Goal: Task Accomplishment & Management: Manage account settings

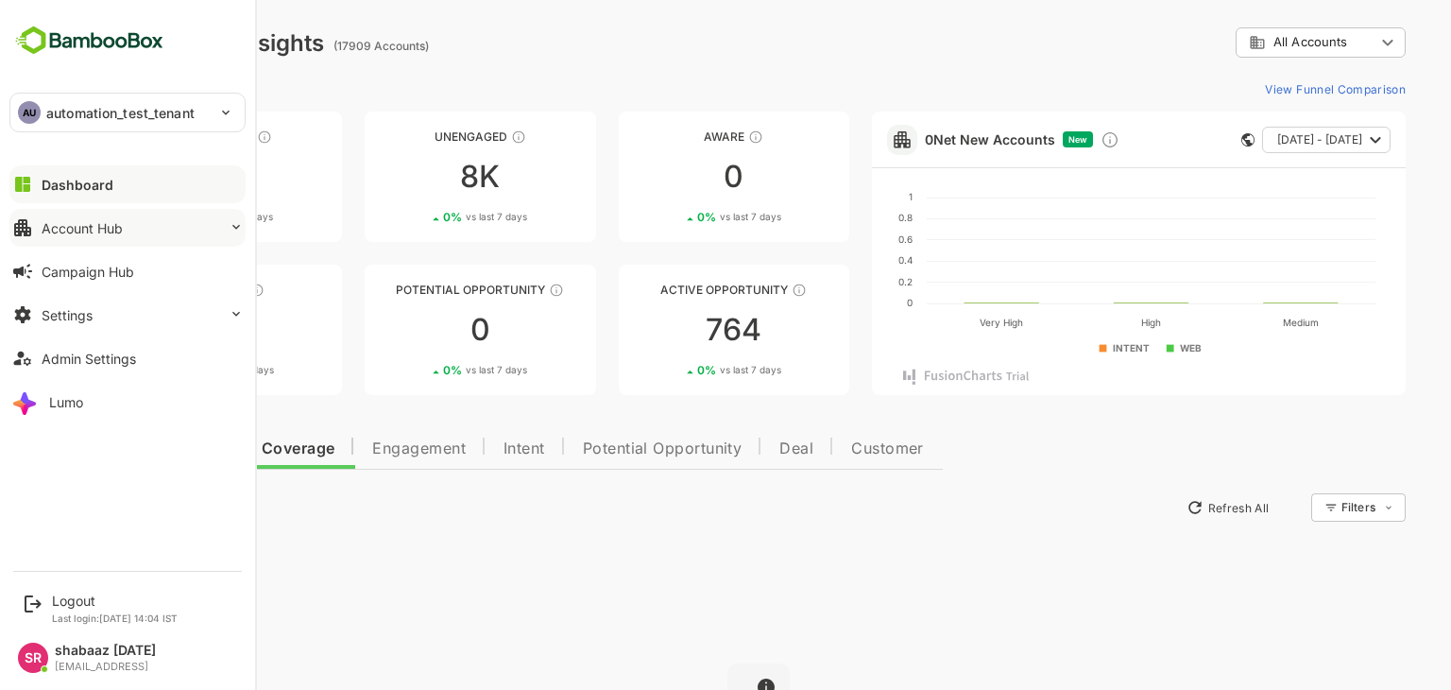
click at [77, 232] on div "Account Hub" at bounding box center [82, 228] width 81 height 16
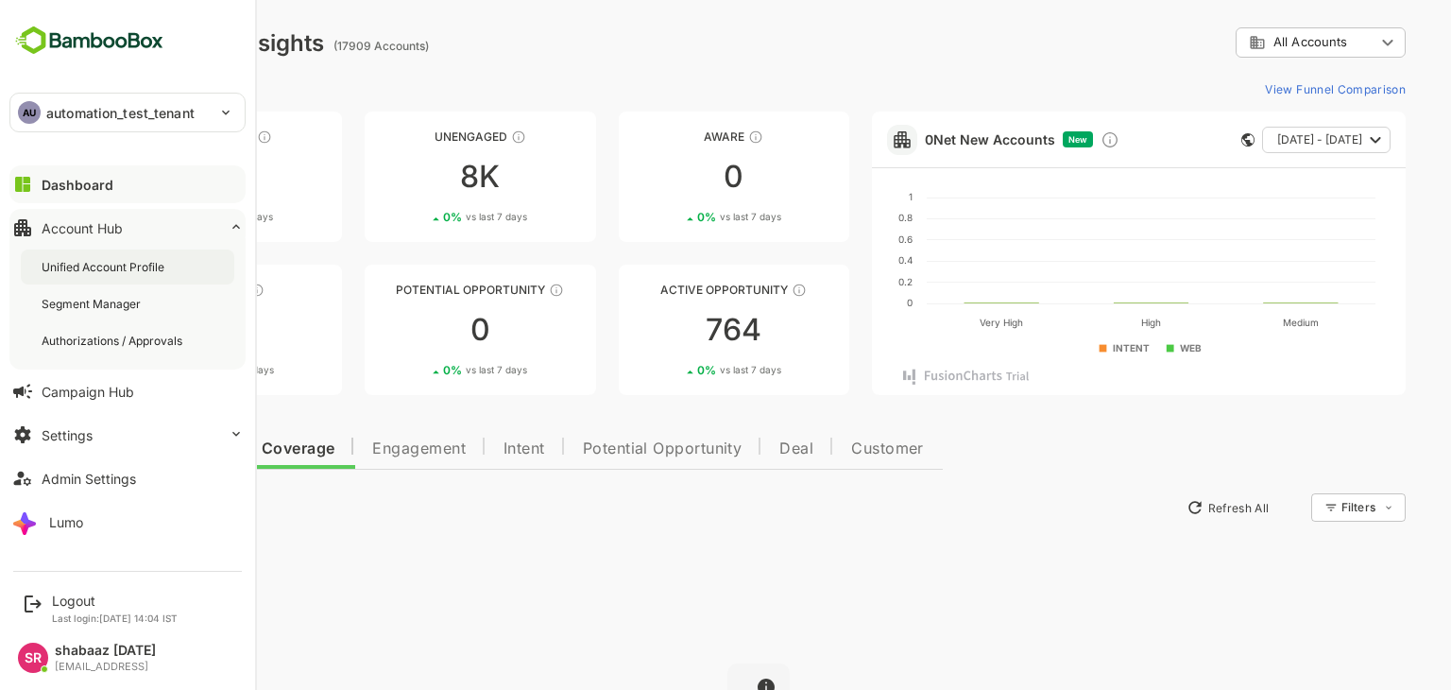
click at [86, 264] on div "Unified Account Profile" at bounding box center [105, 267] width 127 height 16
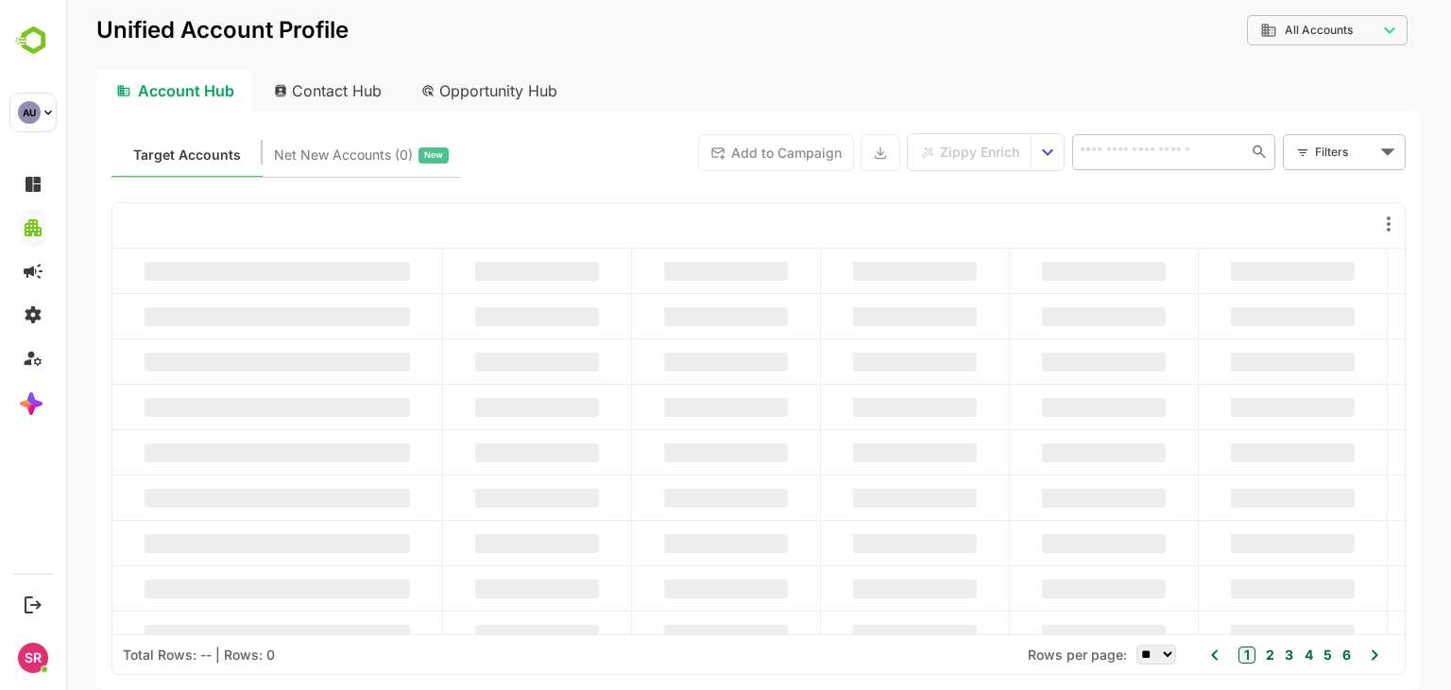
type input "**********"
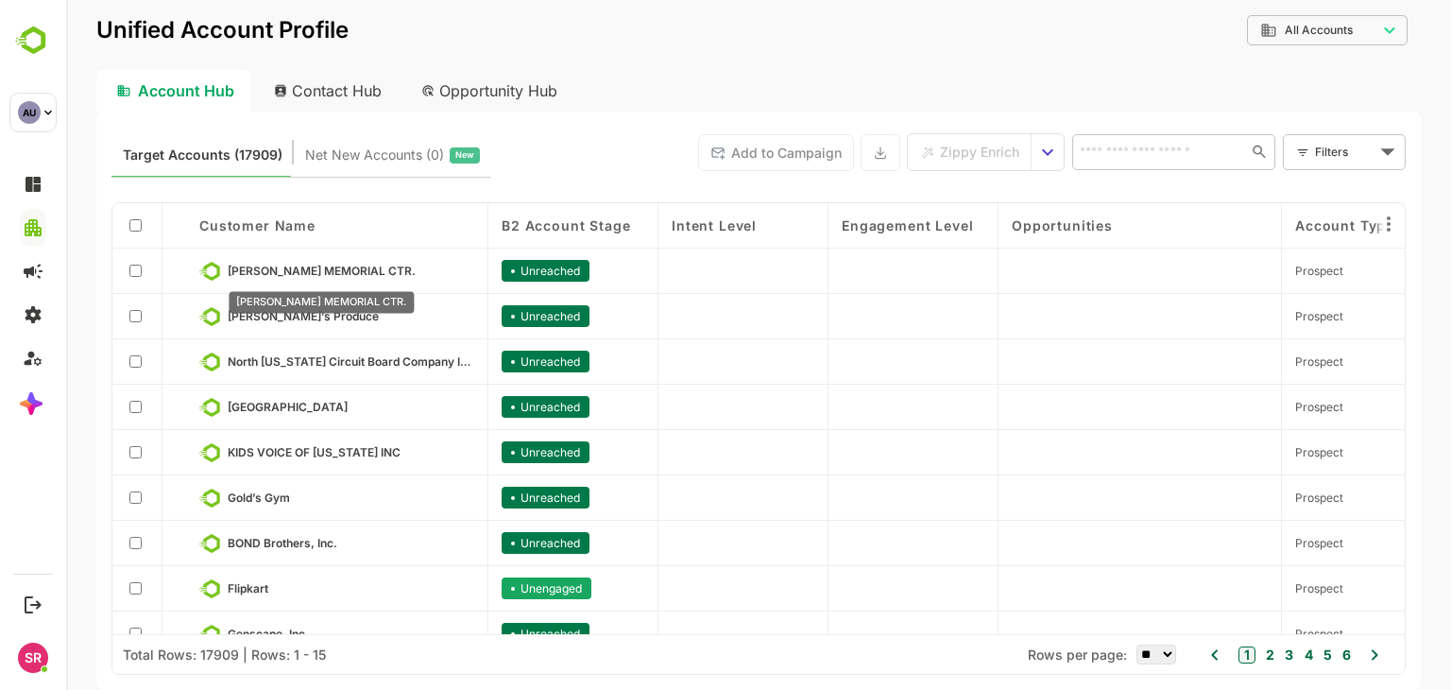
click at [416, 273] on span "[PERSON_NAME] MEMORIAL CTR." at bounding box center [322, 271] width 188 height 14
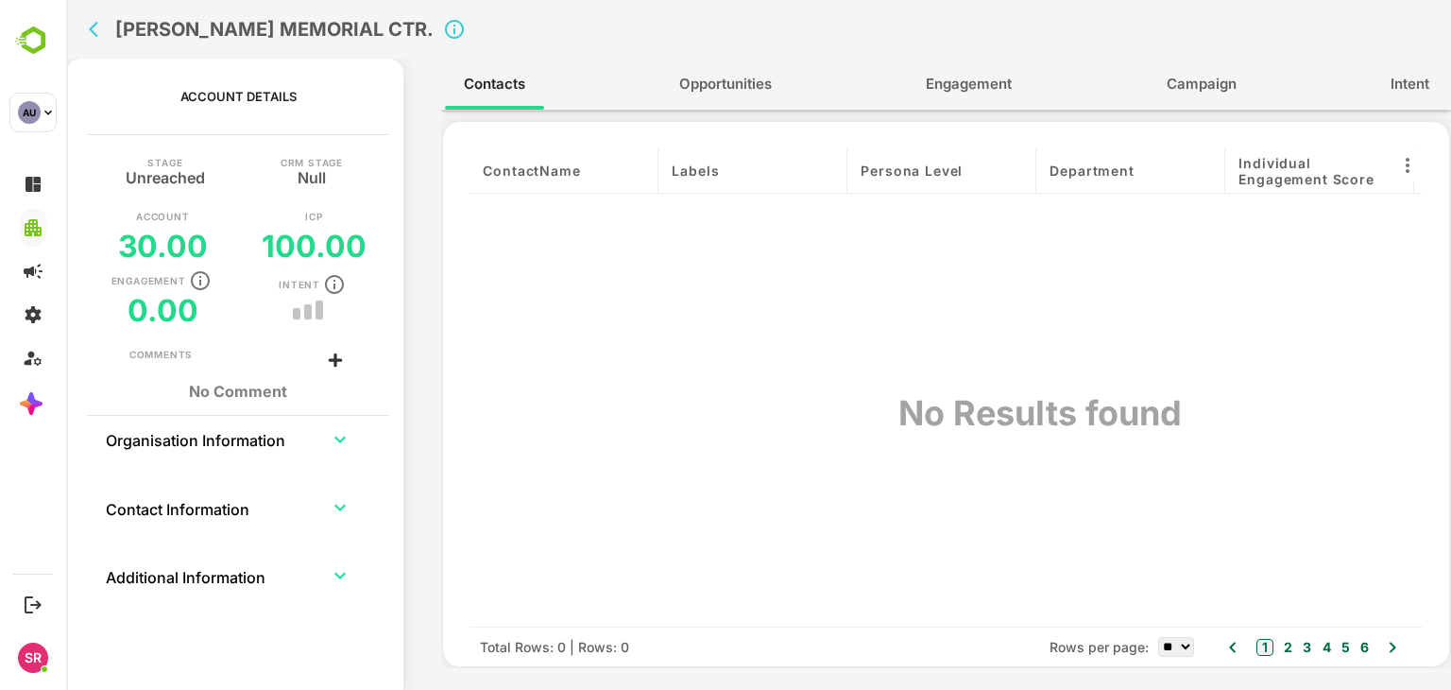
click at [338, 356] on icon at bounding box center [335, 360] width 25 height 25
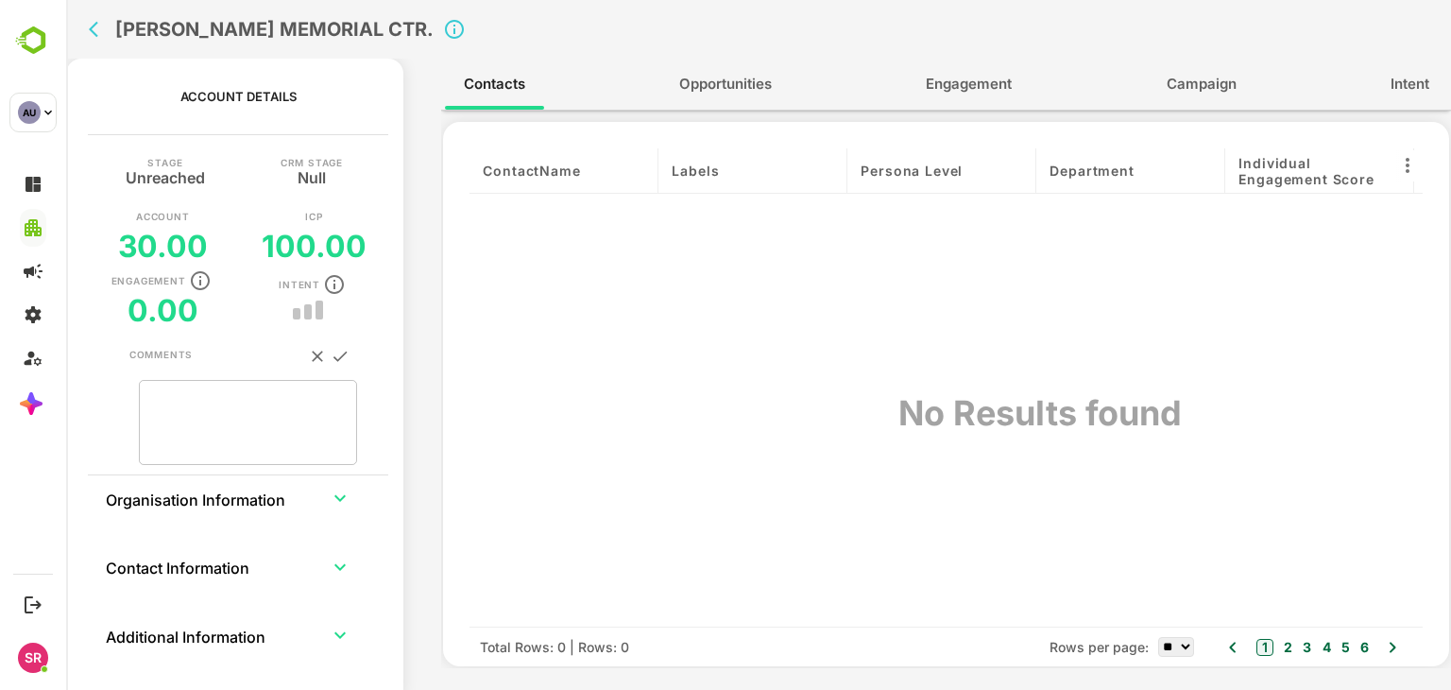
click at [87, 31] on button "back" at bounding box center [98, 29] width 28 height 28
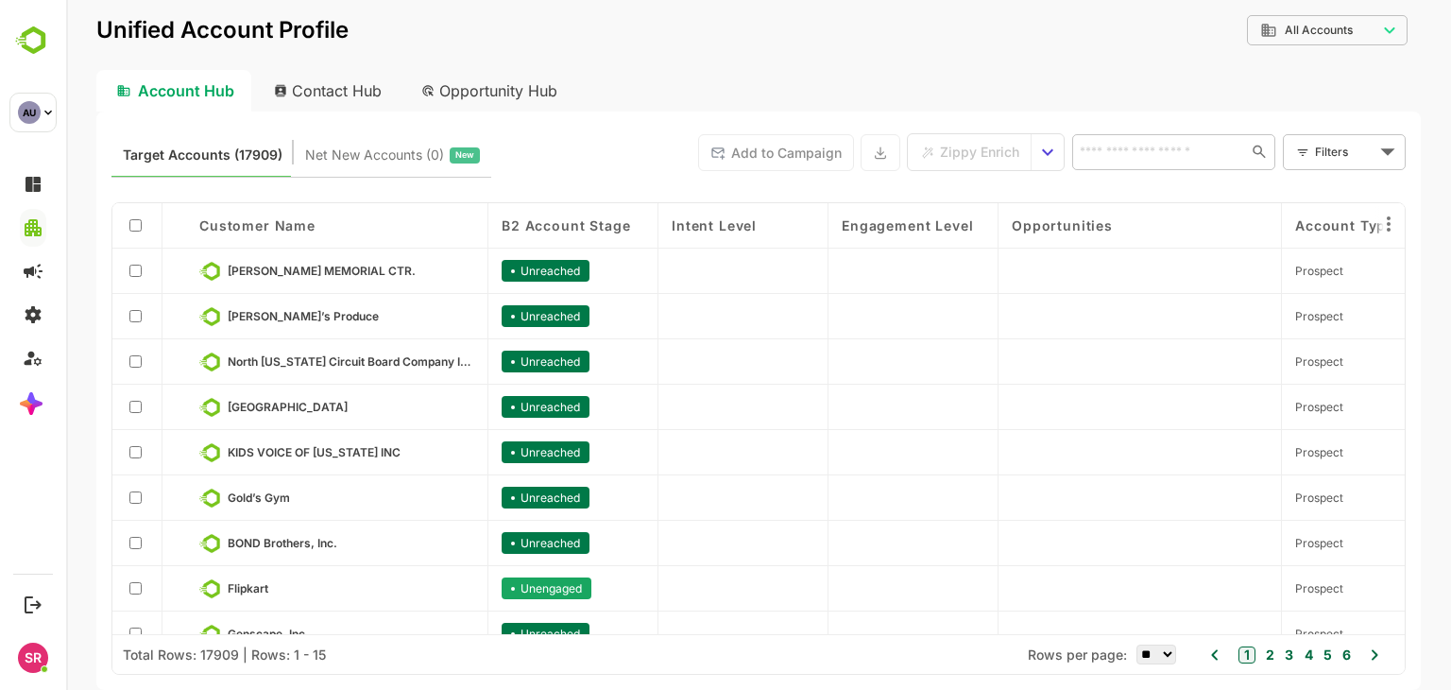
click at [380, 152] on span "Net New Accounts ( 0 )" at bounding box center [374, 155] width 139 height 25
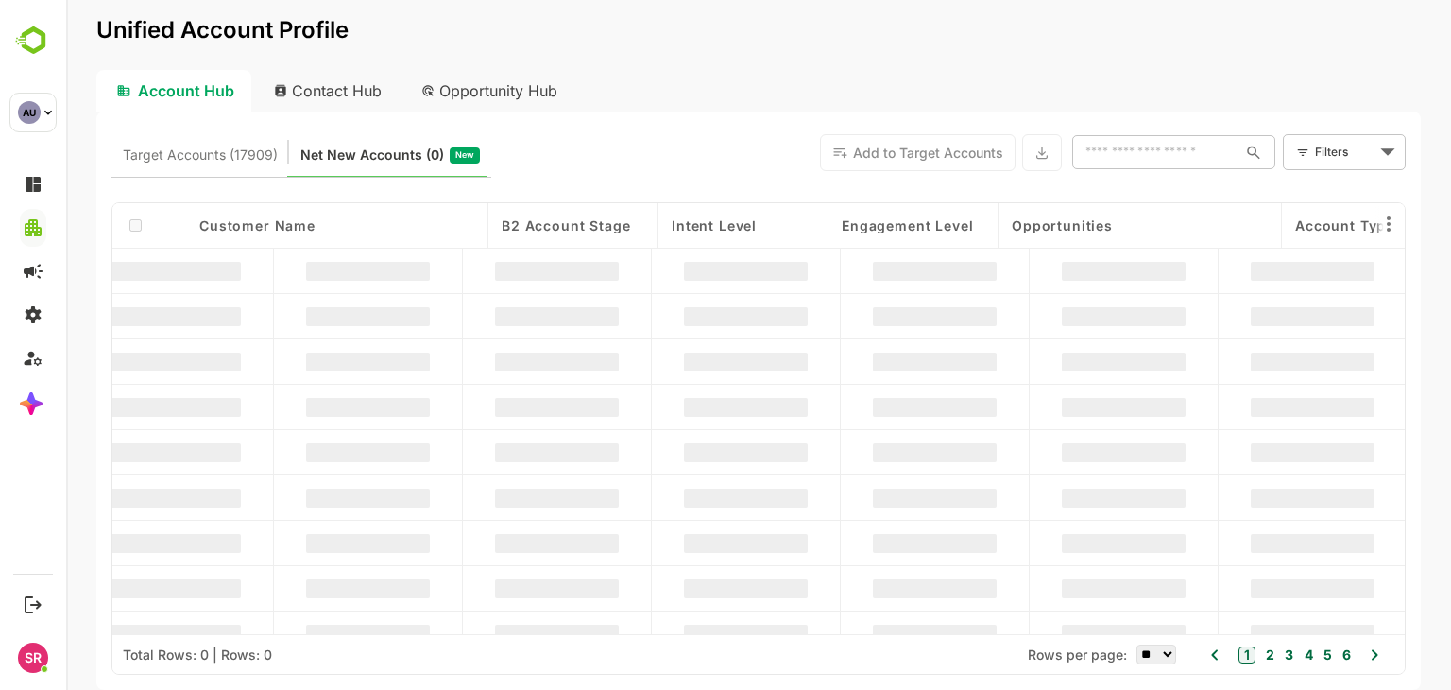
click at [332, 74] on div "Contact Hub" at bounding box center [329, 91] width 140 height 42
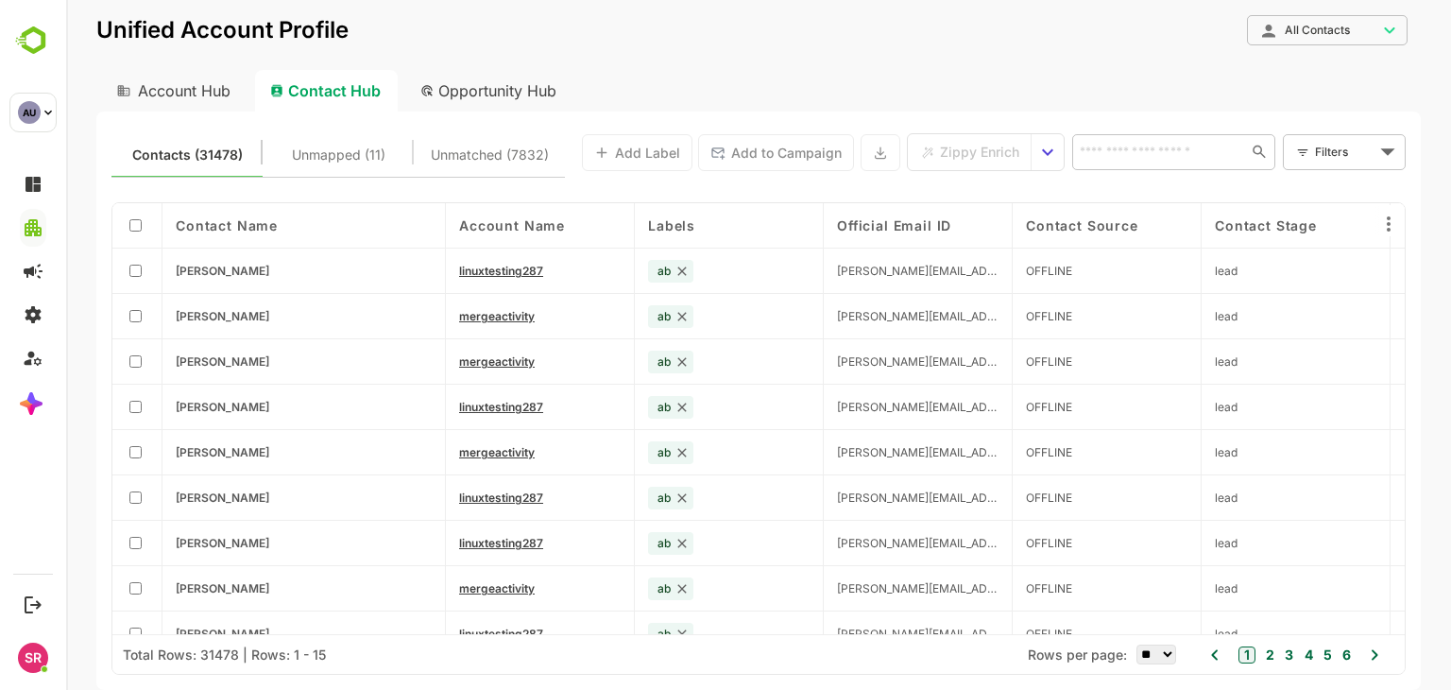
click at [486, 76] on div "Opportunity Hub" at bounding box center [489, 91] width 168 height 42
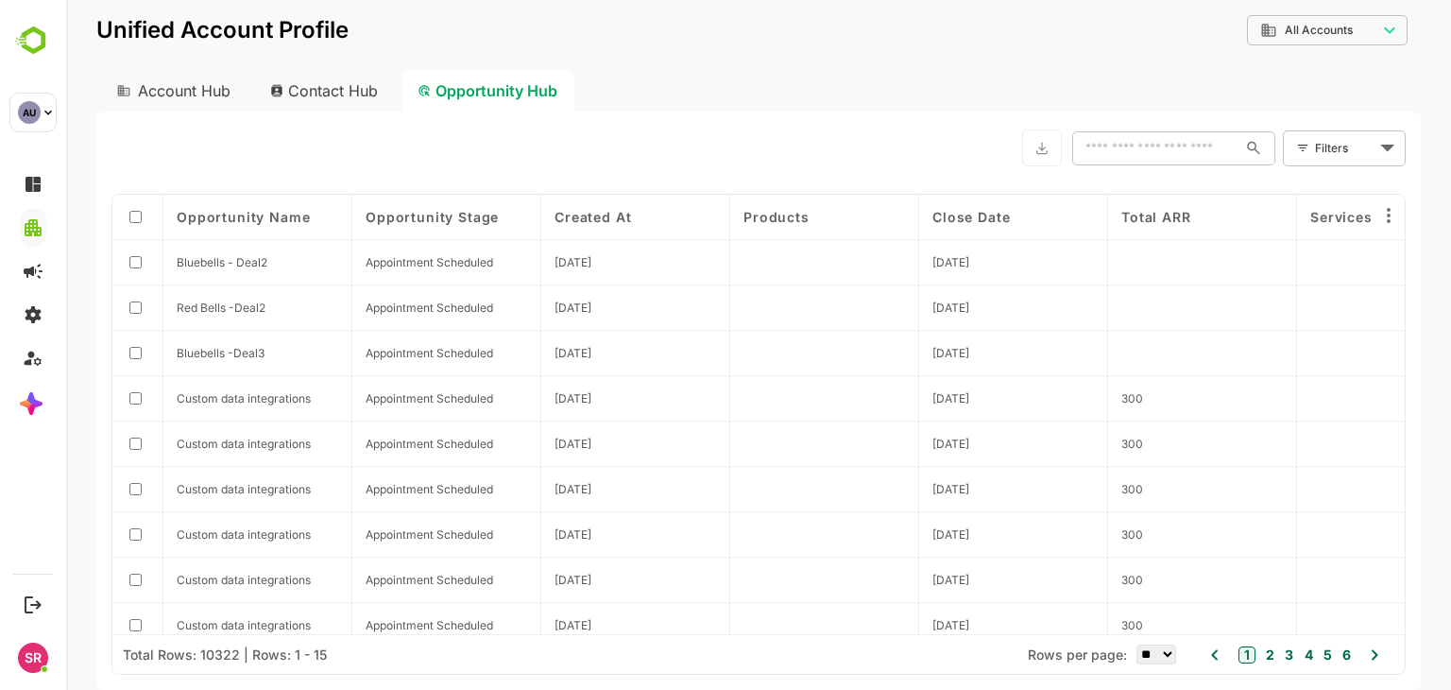
click at [374, 84] on div "Contact Hub" at bounding box center [325, 91] width 140 height 42
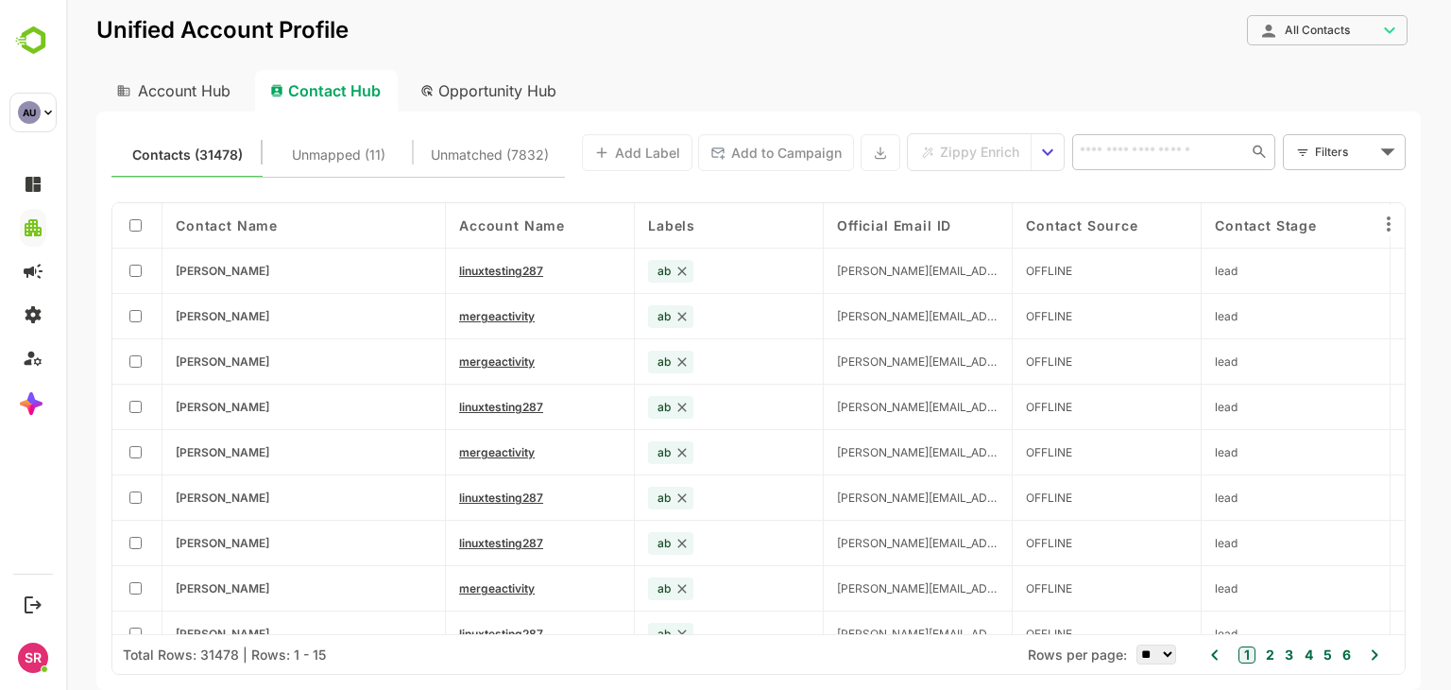
click at [212, 95] on div "Account Hub" at bounding box center [171, 91] width 151 height 42
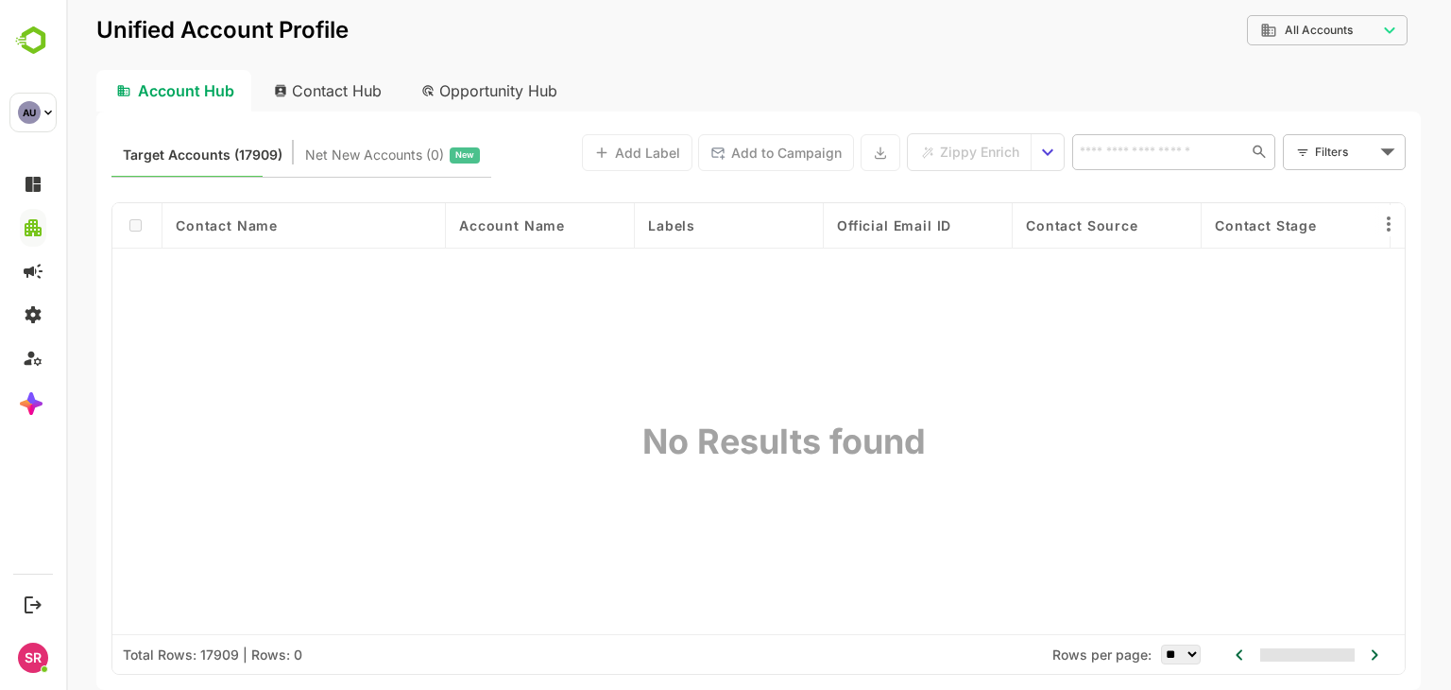
type input "**********"
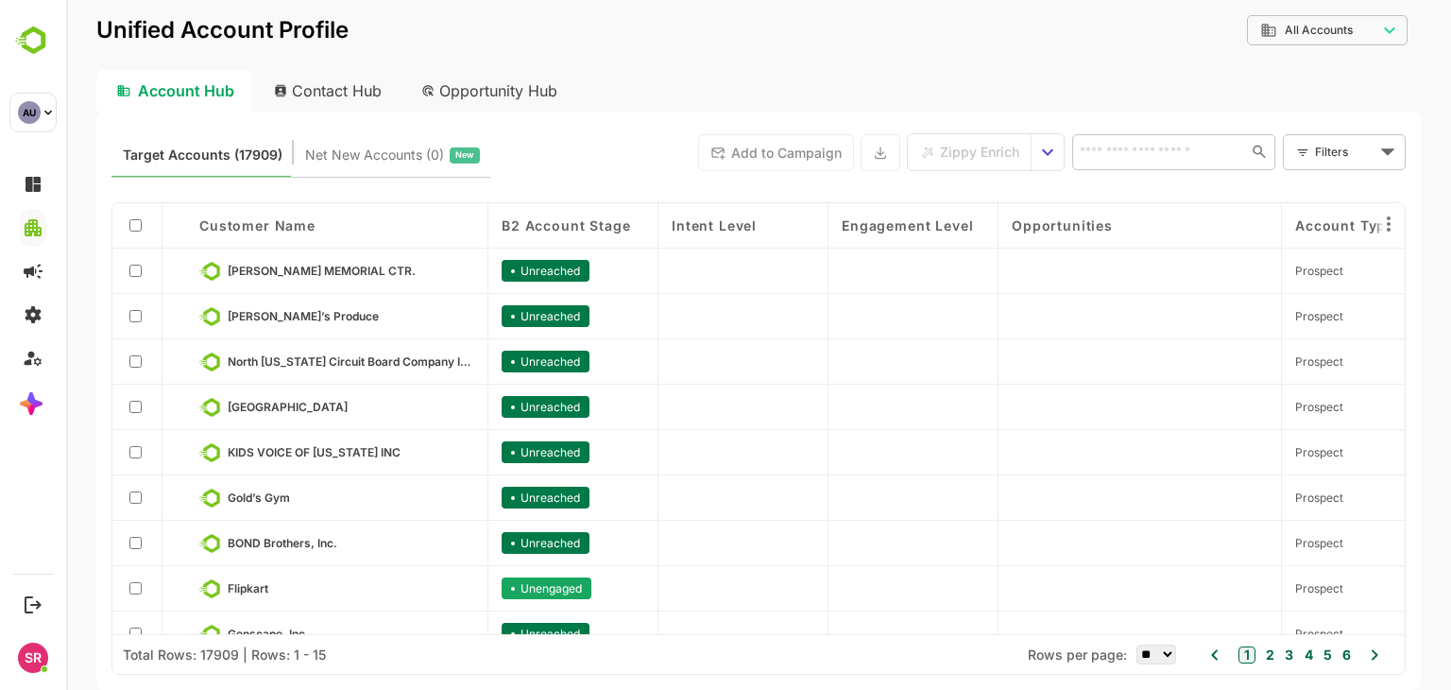
scroll to position [298, 0]
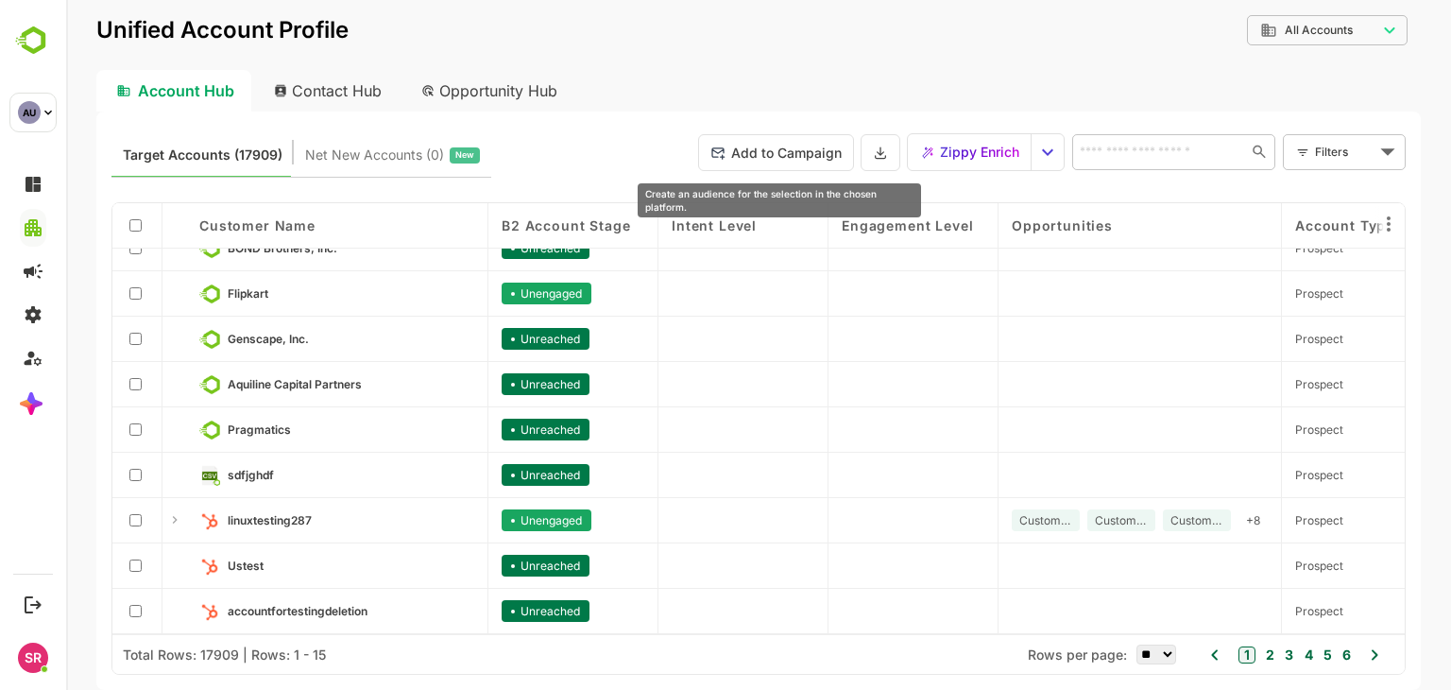
click at [750, 145] on button "Add to Campaign" at bounding box center [776, 152] width 156 height 37
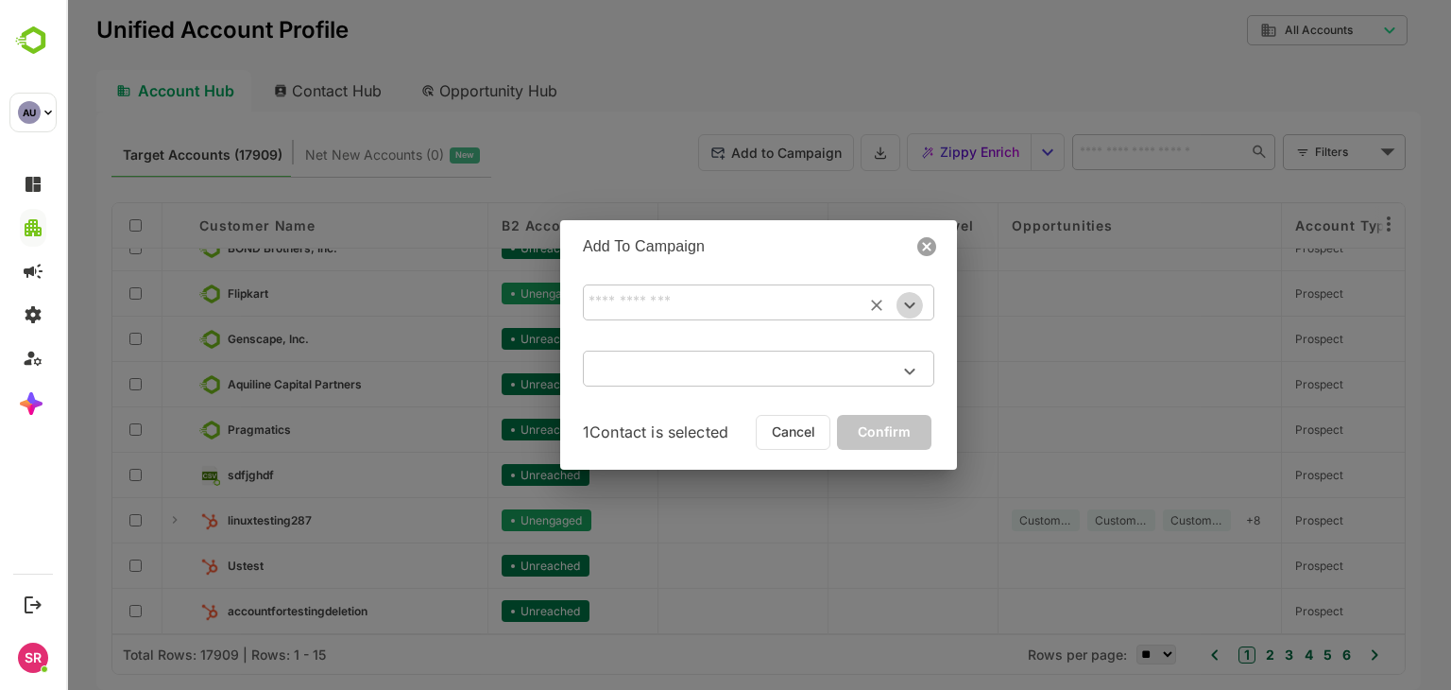
click at [908, 301] on icon "Open" at bounding box center [909, 305] width 23 height 23
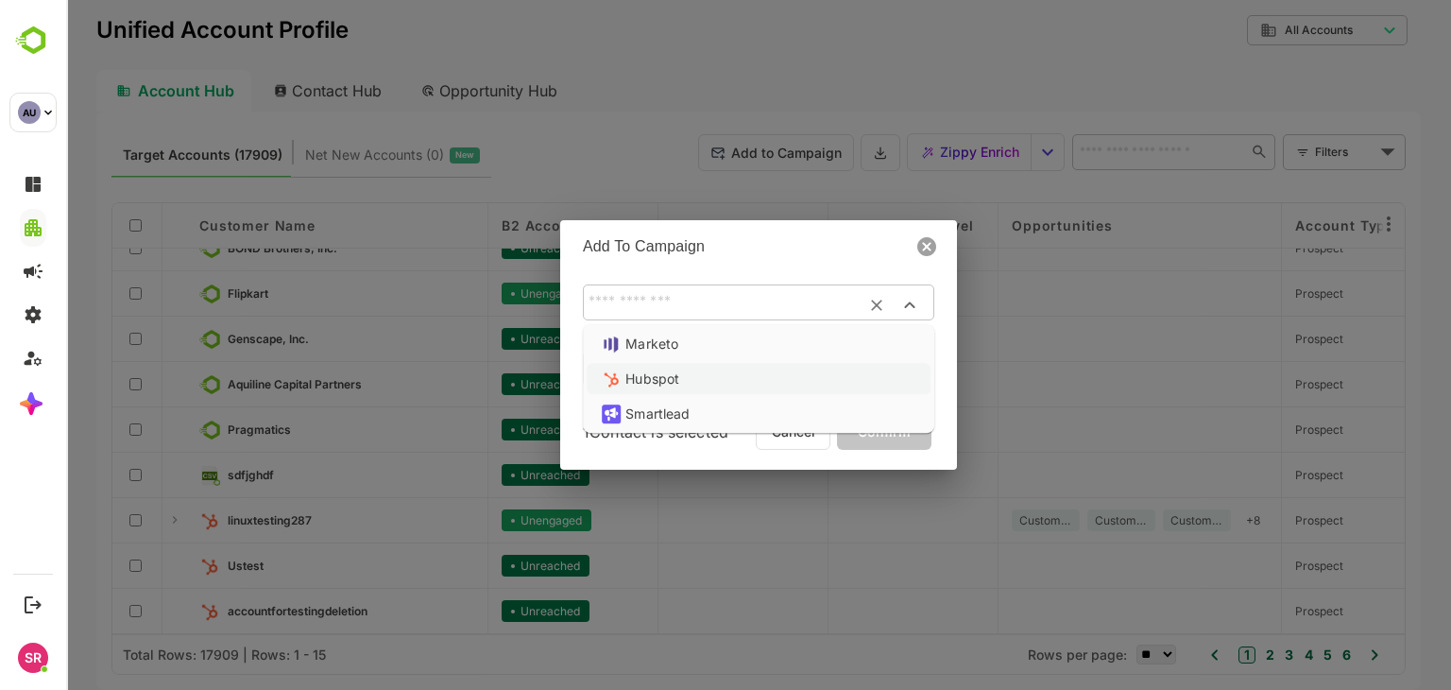
click at [678, 374] on li "Hubspot" at bounding box center [759, 378] width 344 height 31
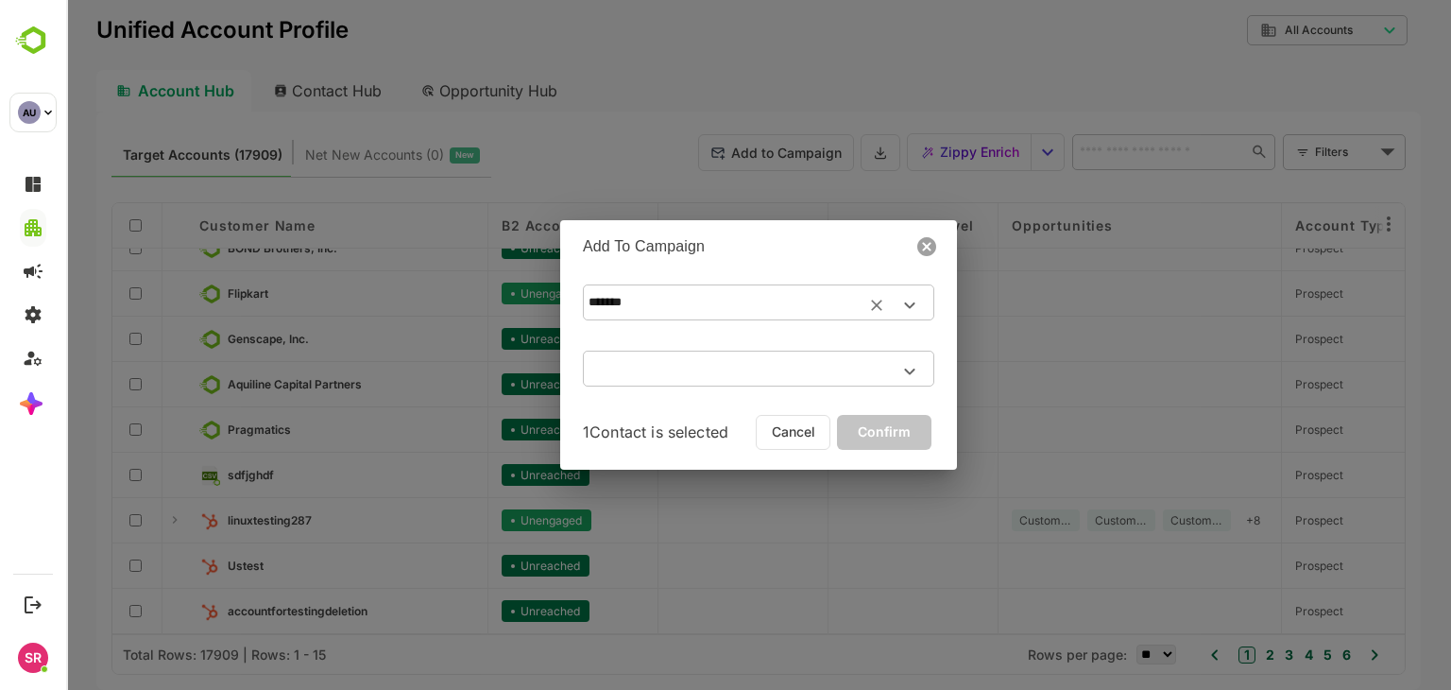
type input "*******"
click at [933, 358] on input "text" at bounding box center [758, 368] width 351 height 32
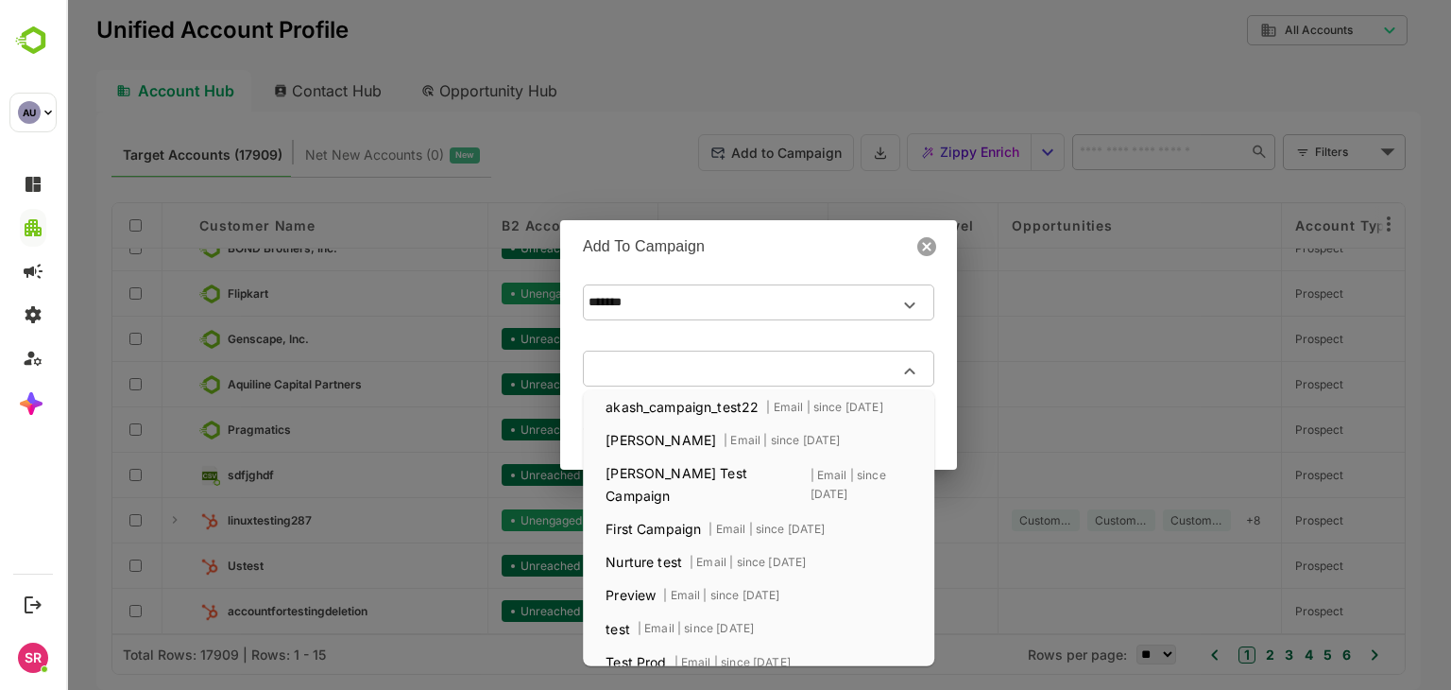
click at [759, 416] on p2 "| Email | since [DATE]" at bounding box center [820, 406] width 124 height 19
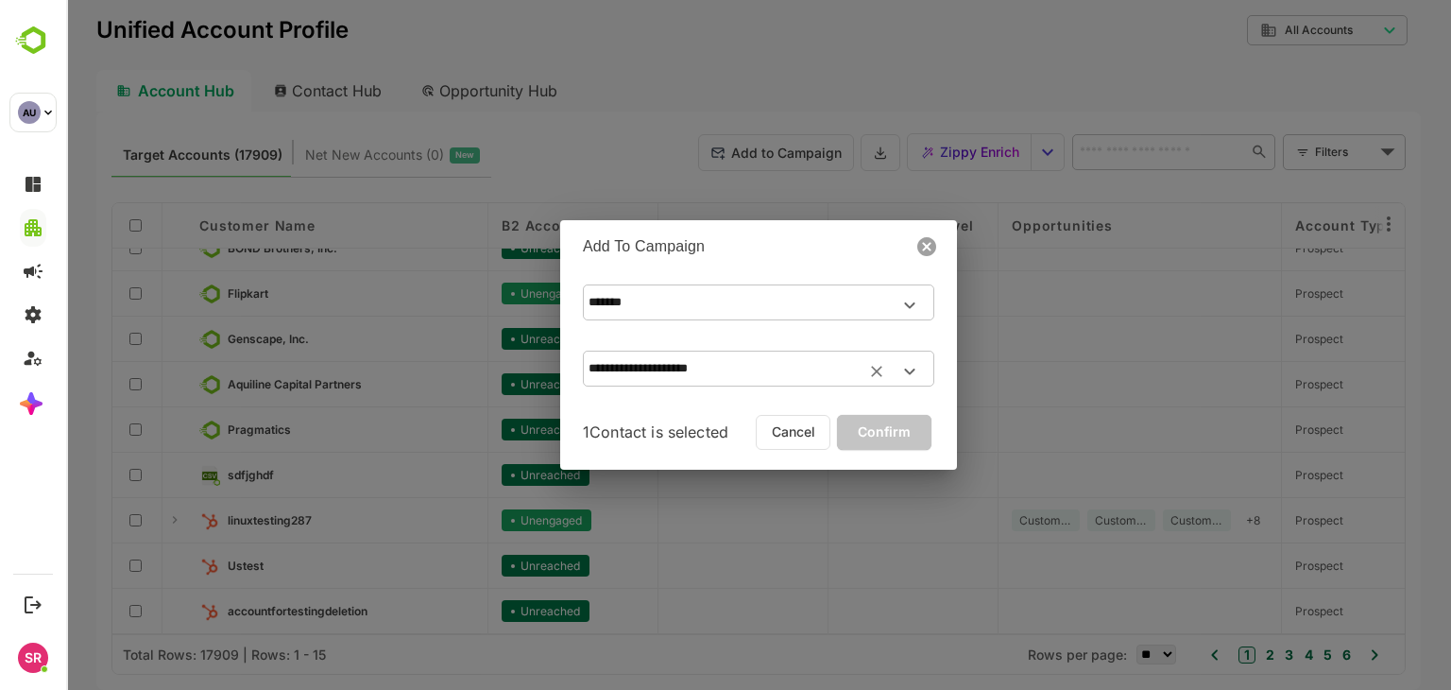
type input "**********"
click at [928, 247] on icon at bounding box center [926, 246] width 23 height 23
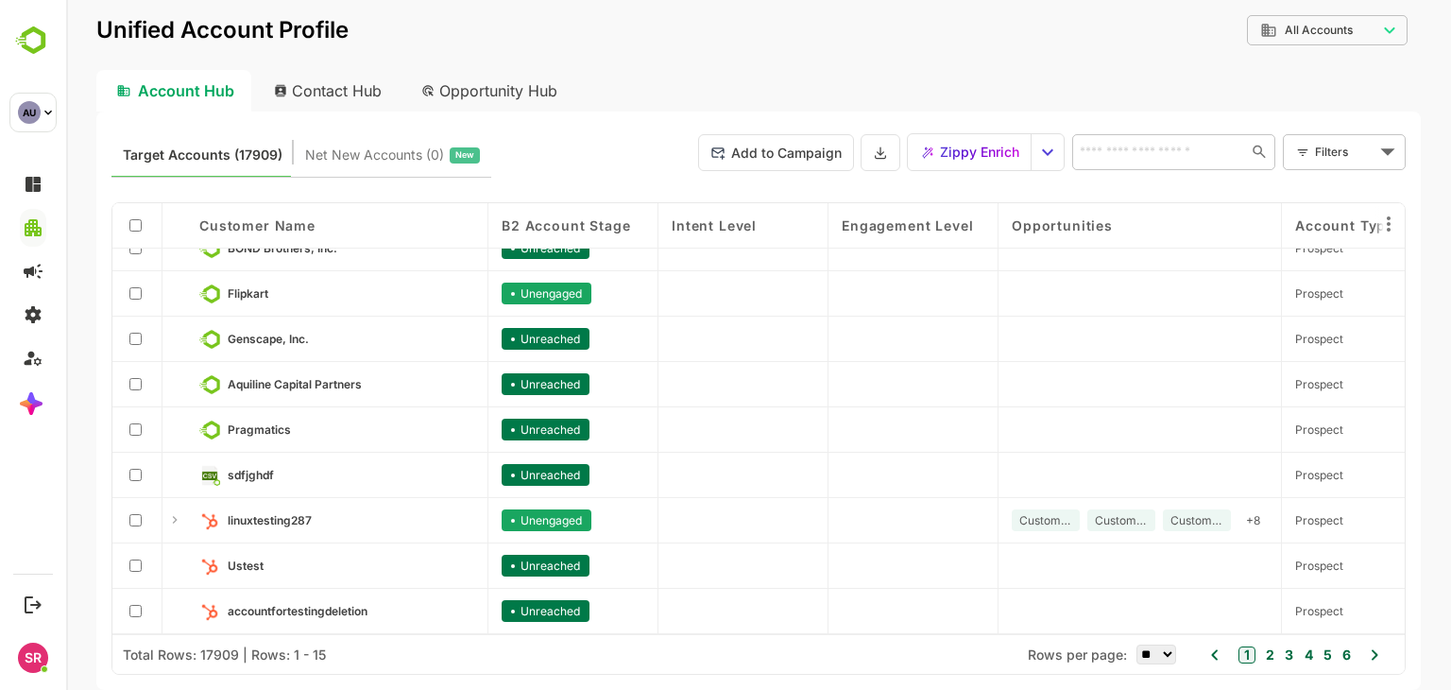
click at [353, 88] on div "Contact Hub" at bounding box center [329, 91] width 140 height 42
type input "**********"
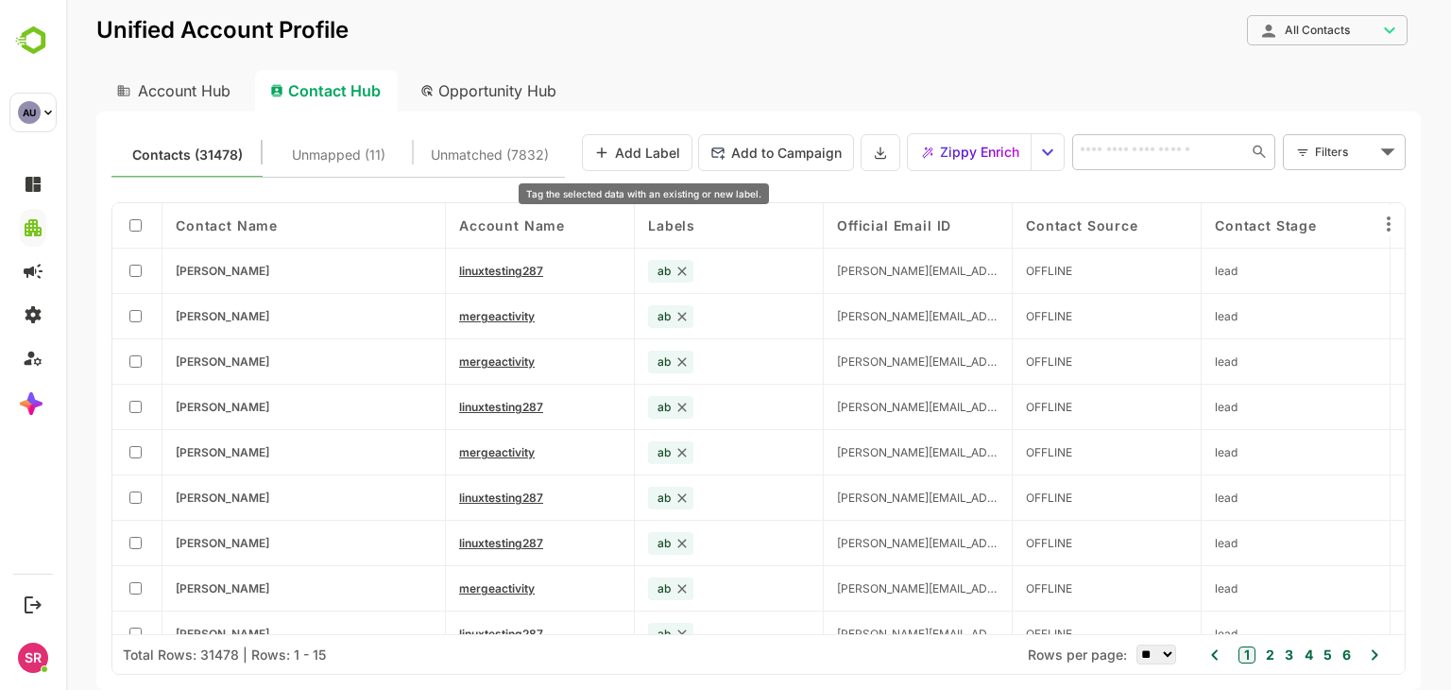
click at [637, 159] on button "Add Label" at bounding box center [637, 152] width 111 height 37
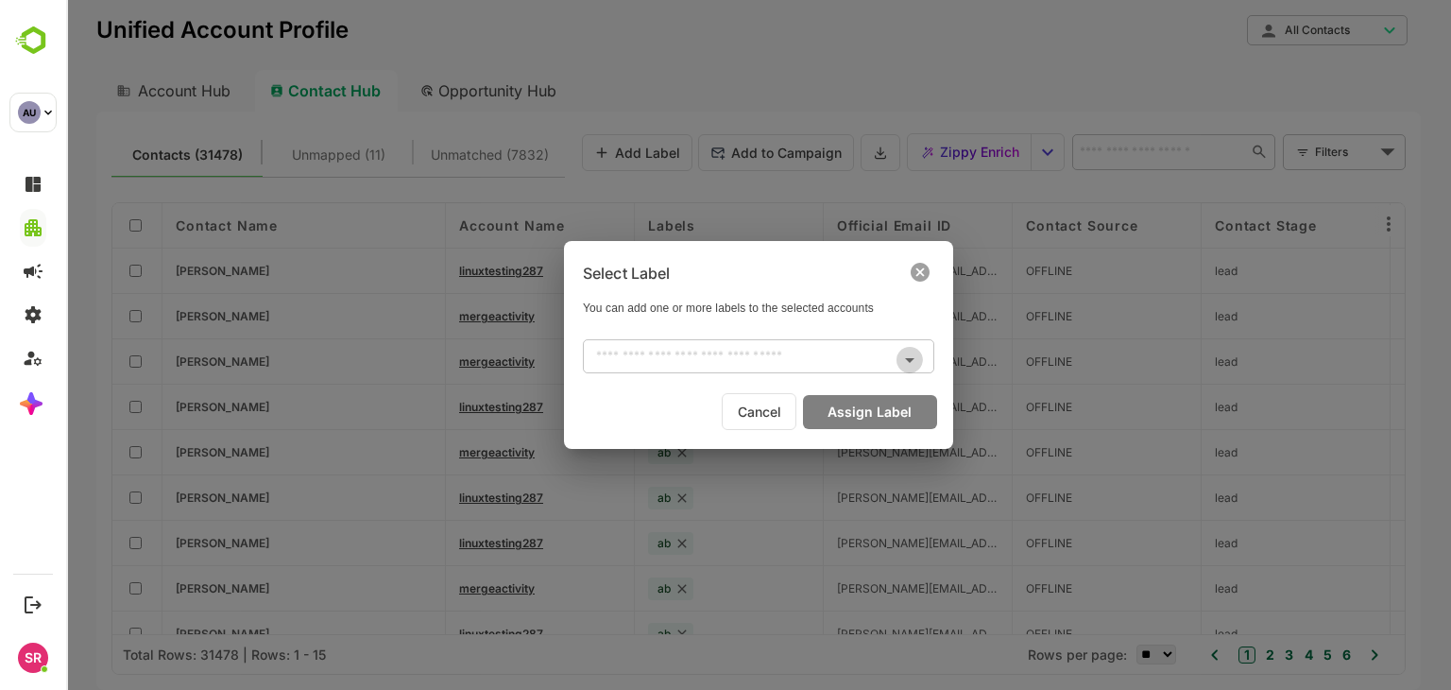
click at [903, 349] on icon "Open" at bounding box center [909, 360] width 23 height 23
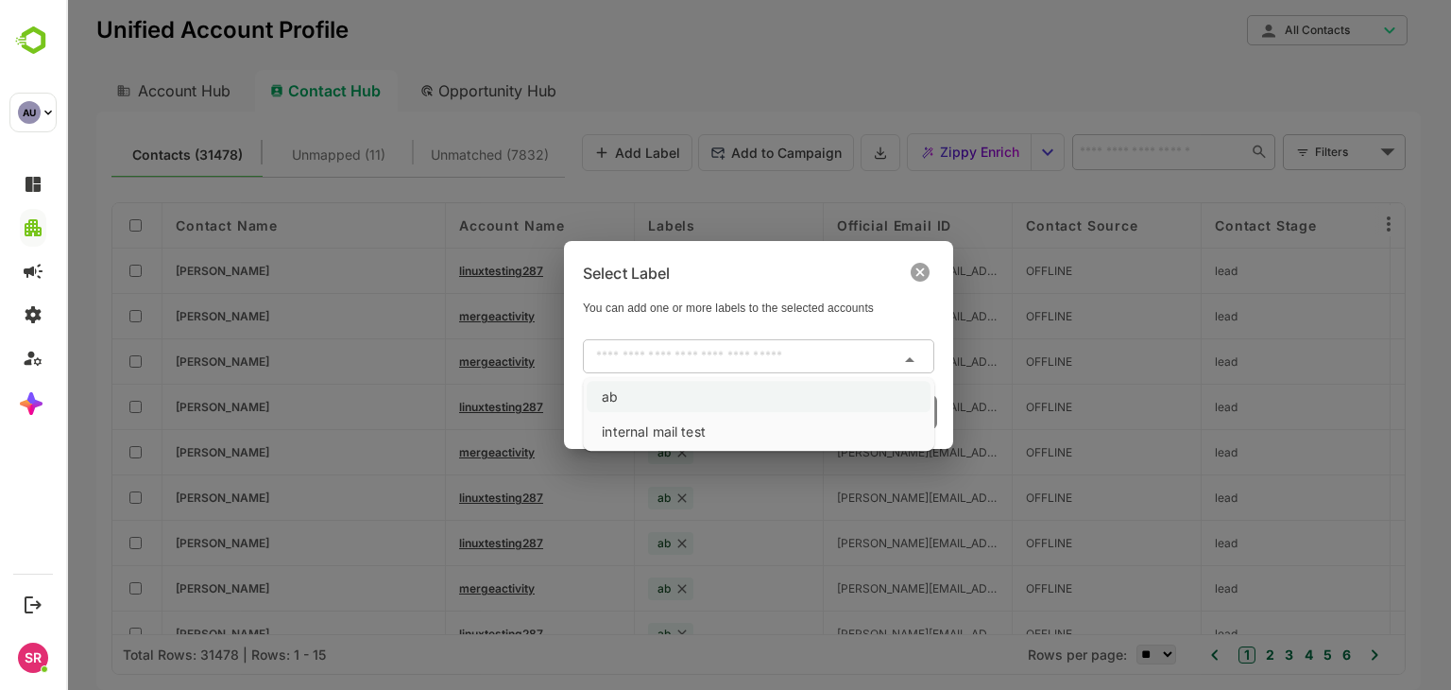
click at [730, 396] on li "ab" at bounding box center [759, 396] width 344 height 31
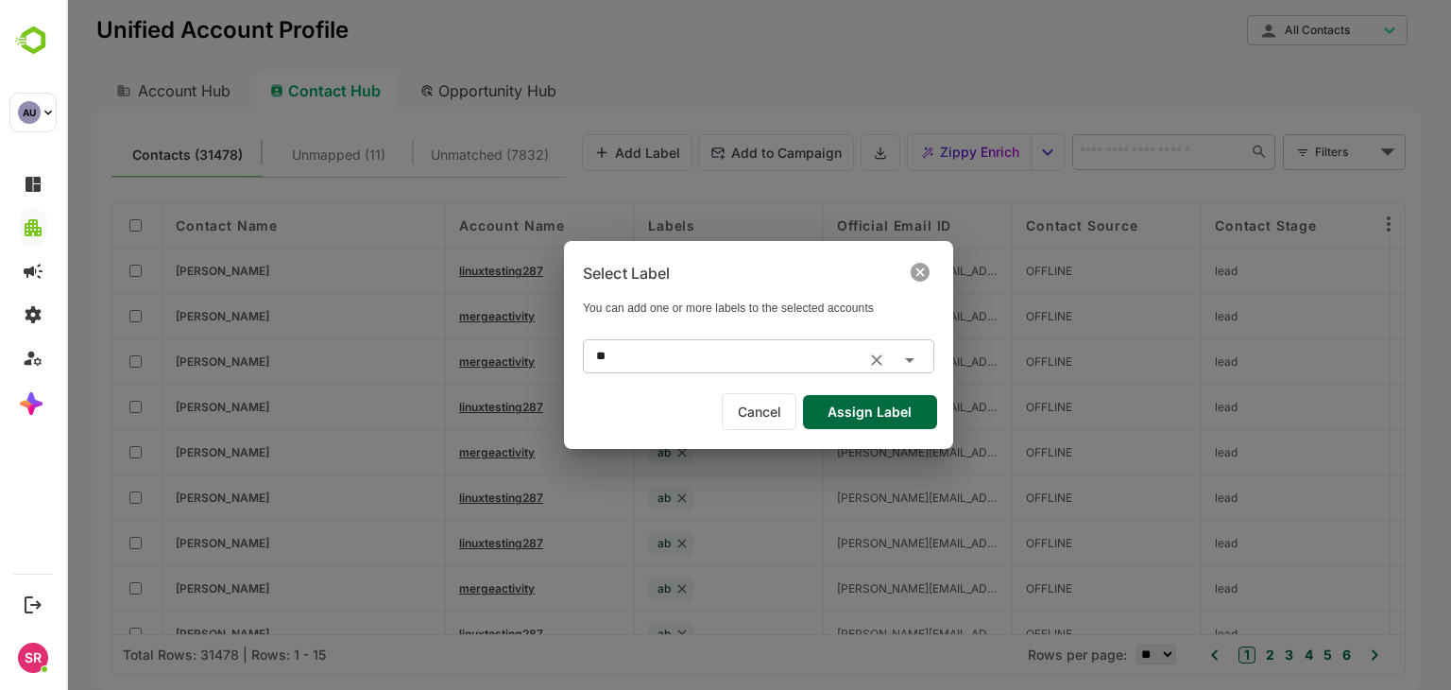
type input "*"
type input "**"
click at [676, 432] on div "Select Label You can add one or more labels to the selected accounts ** ​ Cance…" at bounding box center [758, 344] width 389 height 207
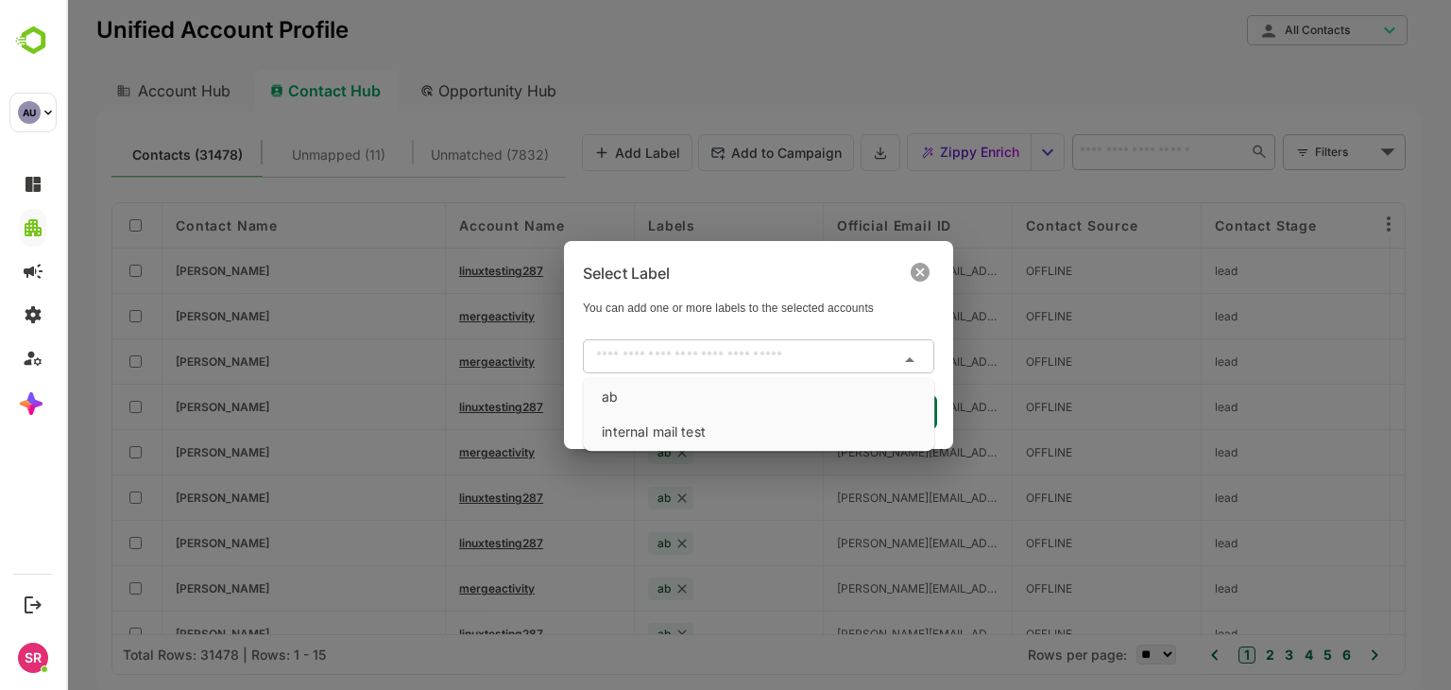
click at [646, 360] on input "text" at bounding box center [742, 356] width 309 height 23
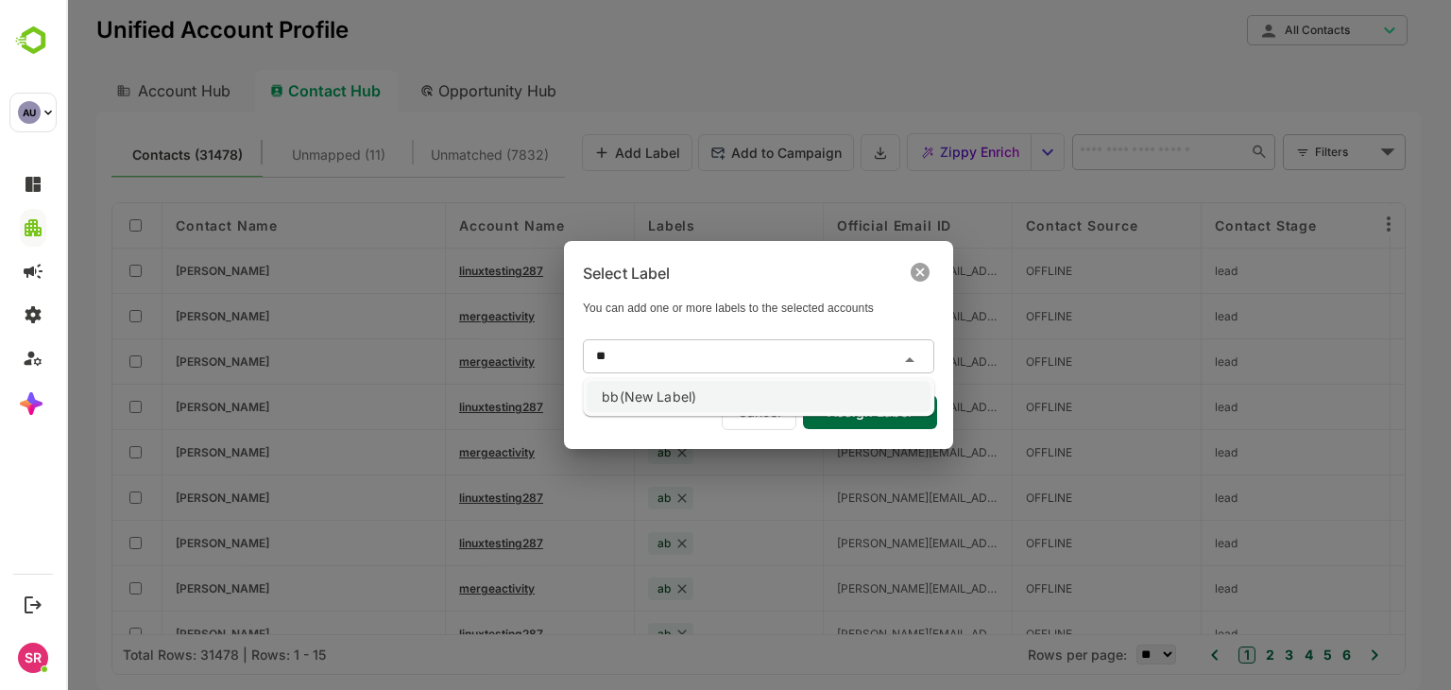
click at [638, 398] on li "bb(New Label)" at bounding box center [759, 396] width 344 height 31
type input "**"
click at [843, 409] on button "Assign Label" at bounding box center [870, 412] width 134 height 34
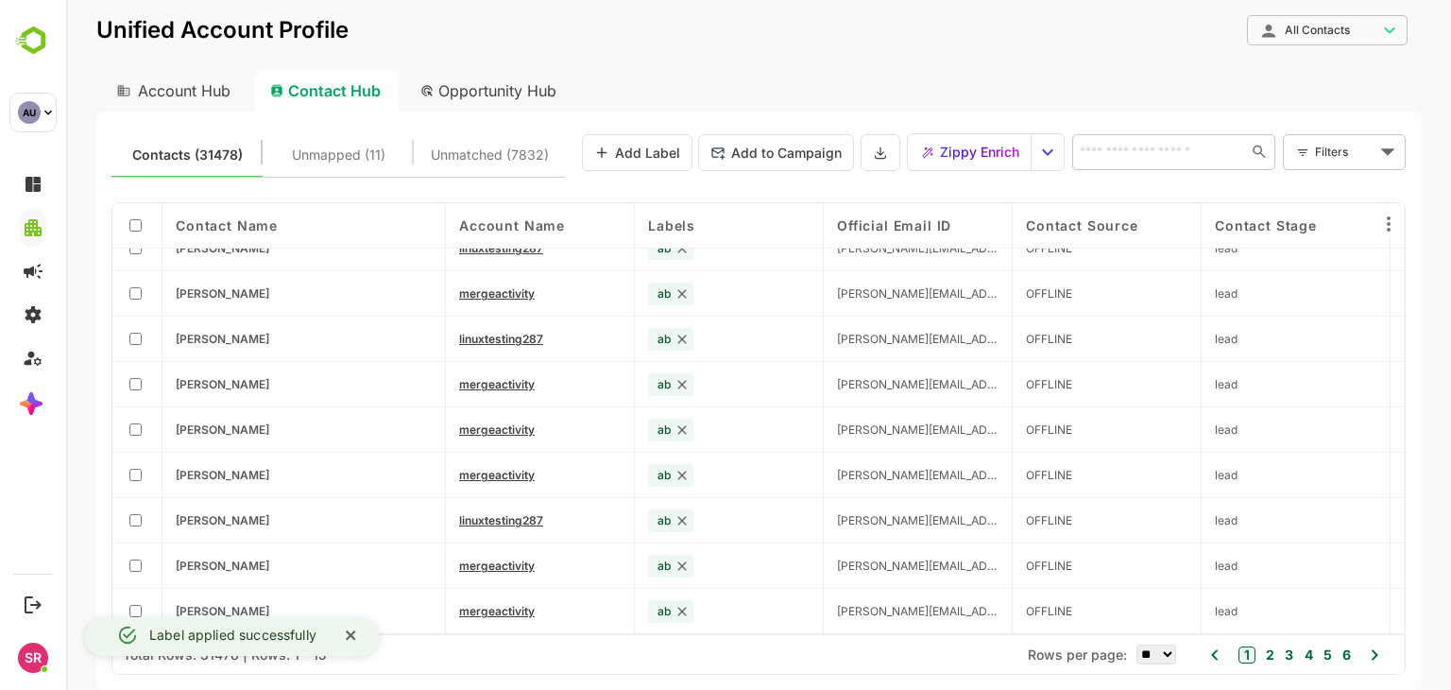
click at [480, 92] on div "Opportunity Hub" at bounding box center [489, 91] width 168 height 42
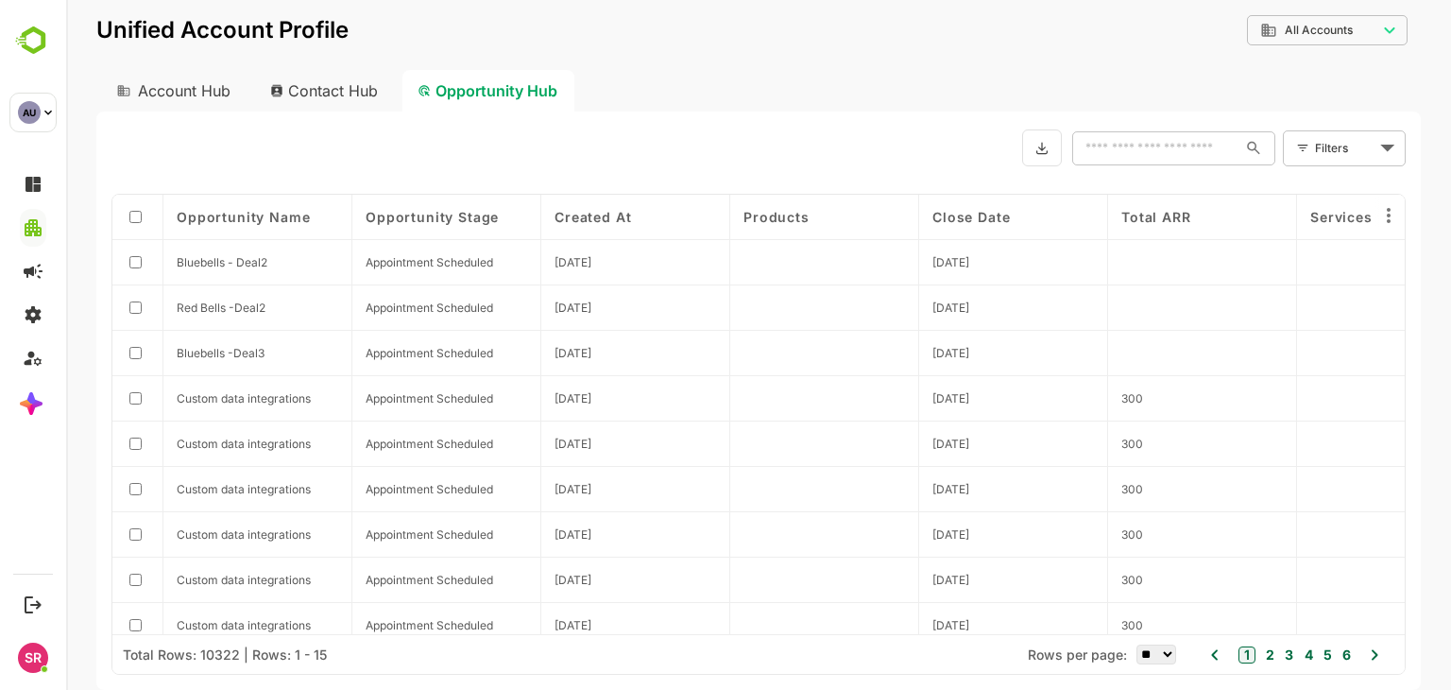
scroll to position [0, 0]
click at [310, 94] on div "Contact Hub" at bounding box center [325, 91] width 140 height 42
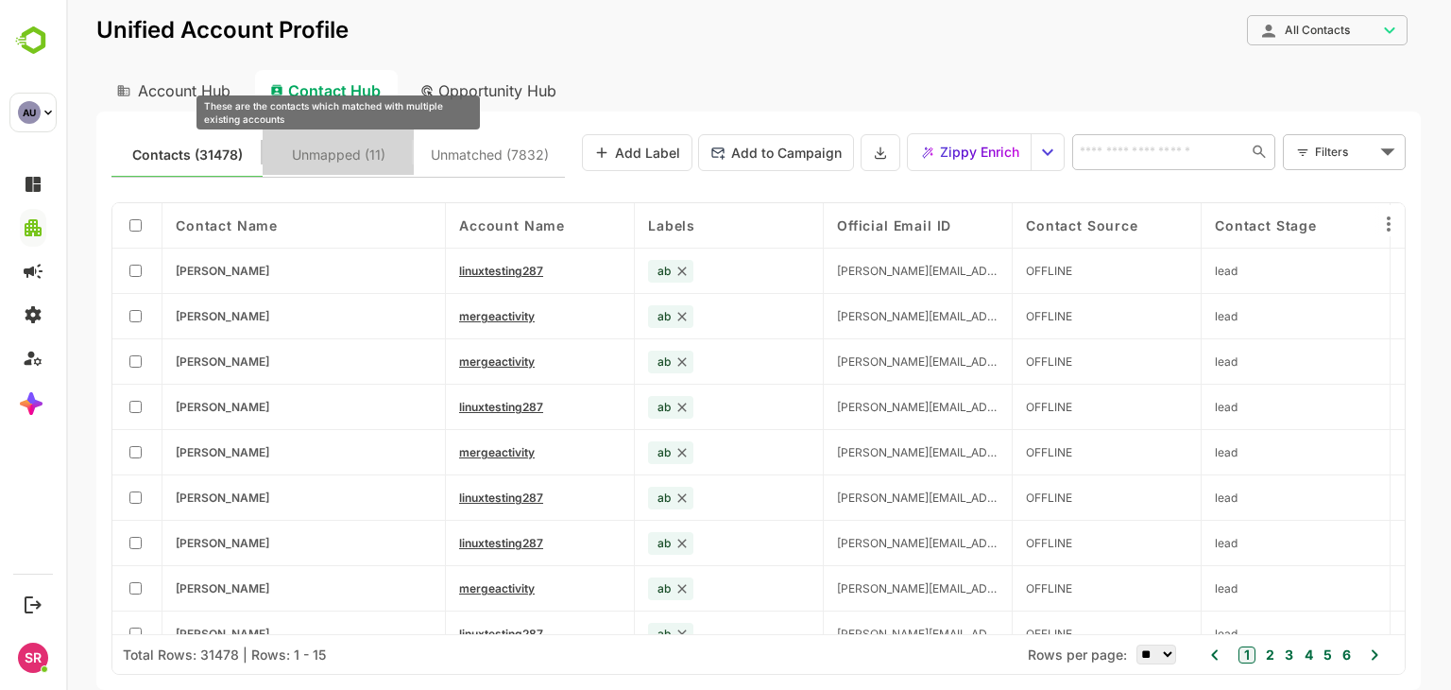
click at [316, 146] on span "Unmapped (11)" at bounding box center [339, 155] width 94 height 25
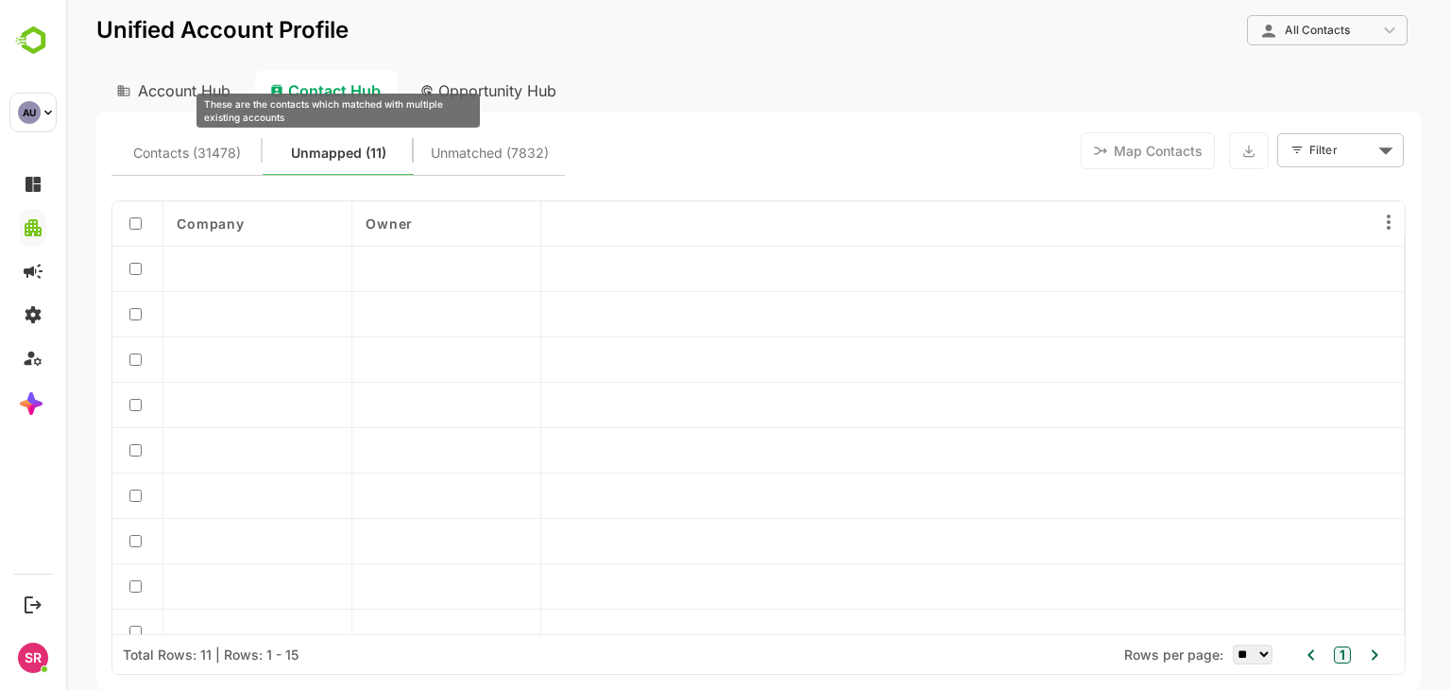
click at [464, 160] on span "Unmatched (7832)" at bounding box center [490, 153] width 118 height 25
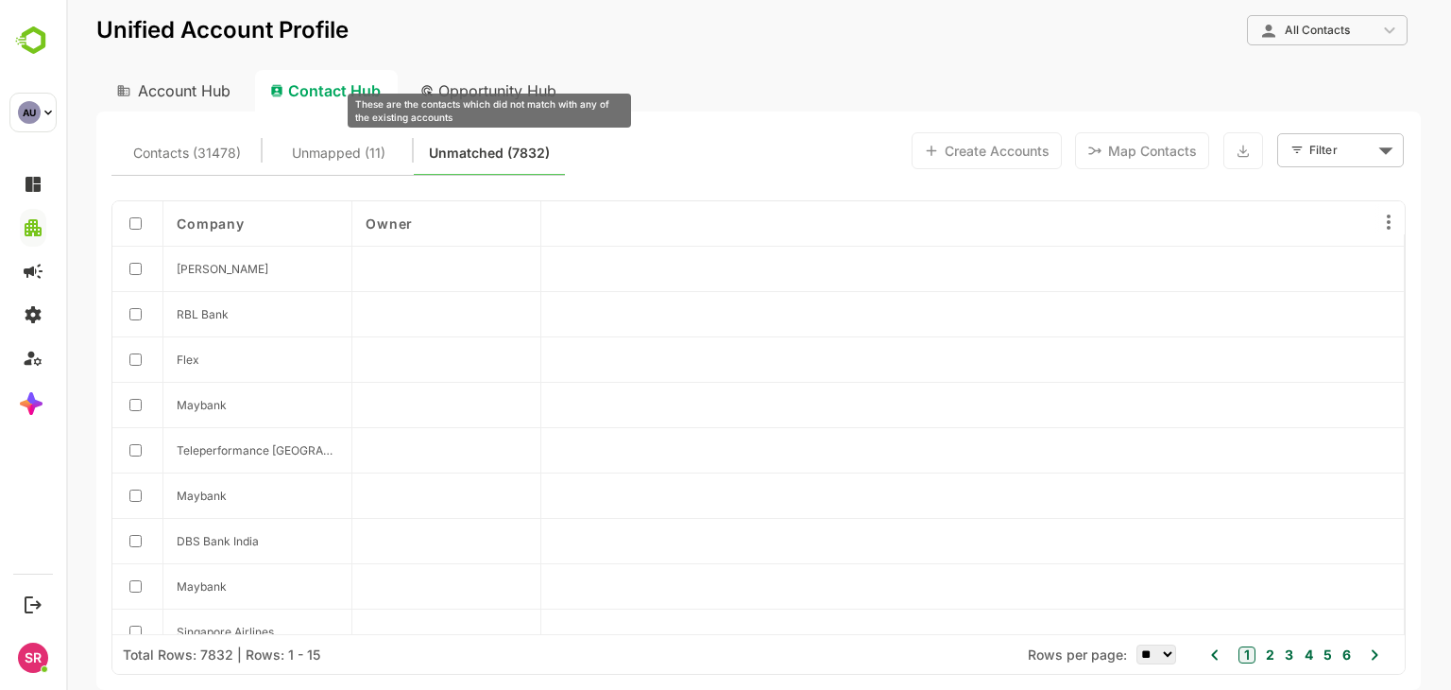
click at [315, 132] on button "Unmapped (11)" at bounding box center [338, 150] width 151 height 45
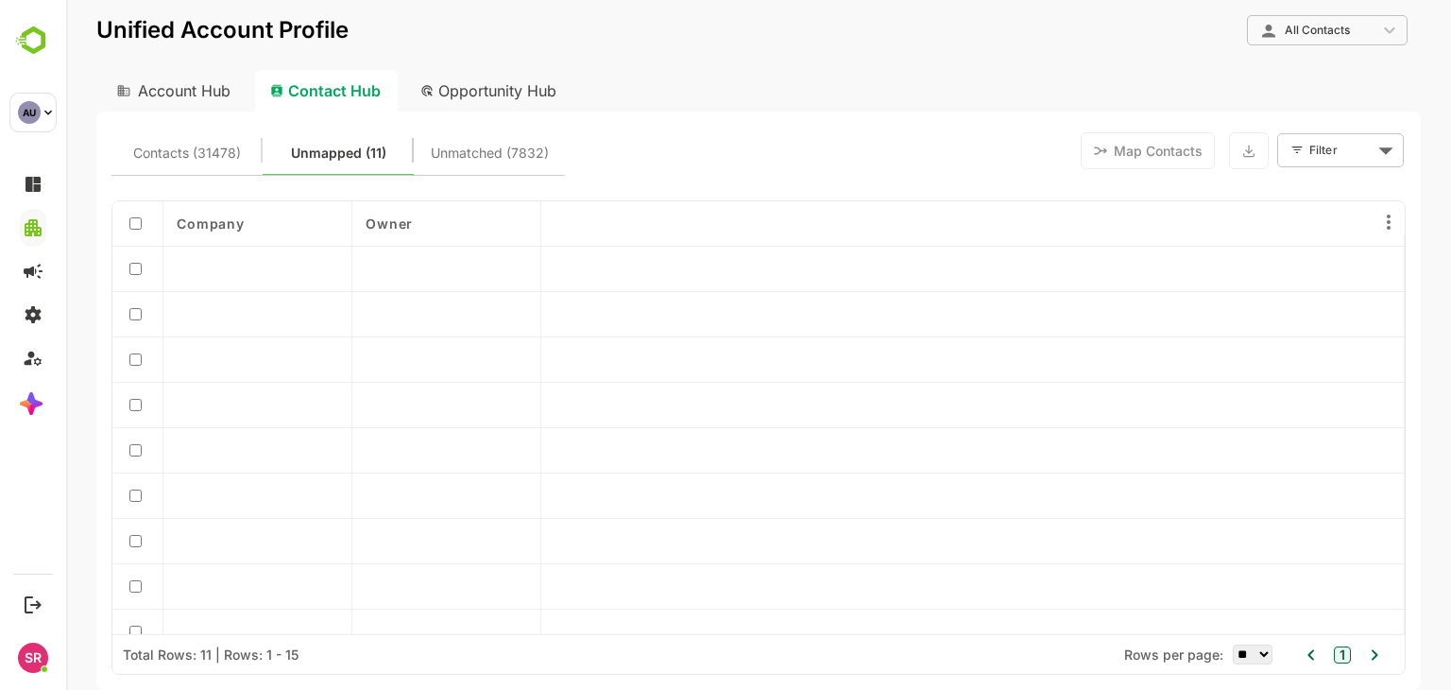
click at [487, 131] on button "Unmatched (7832)" at bounding box center [489, 150] width 151 height 45
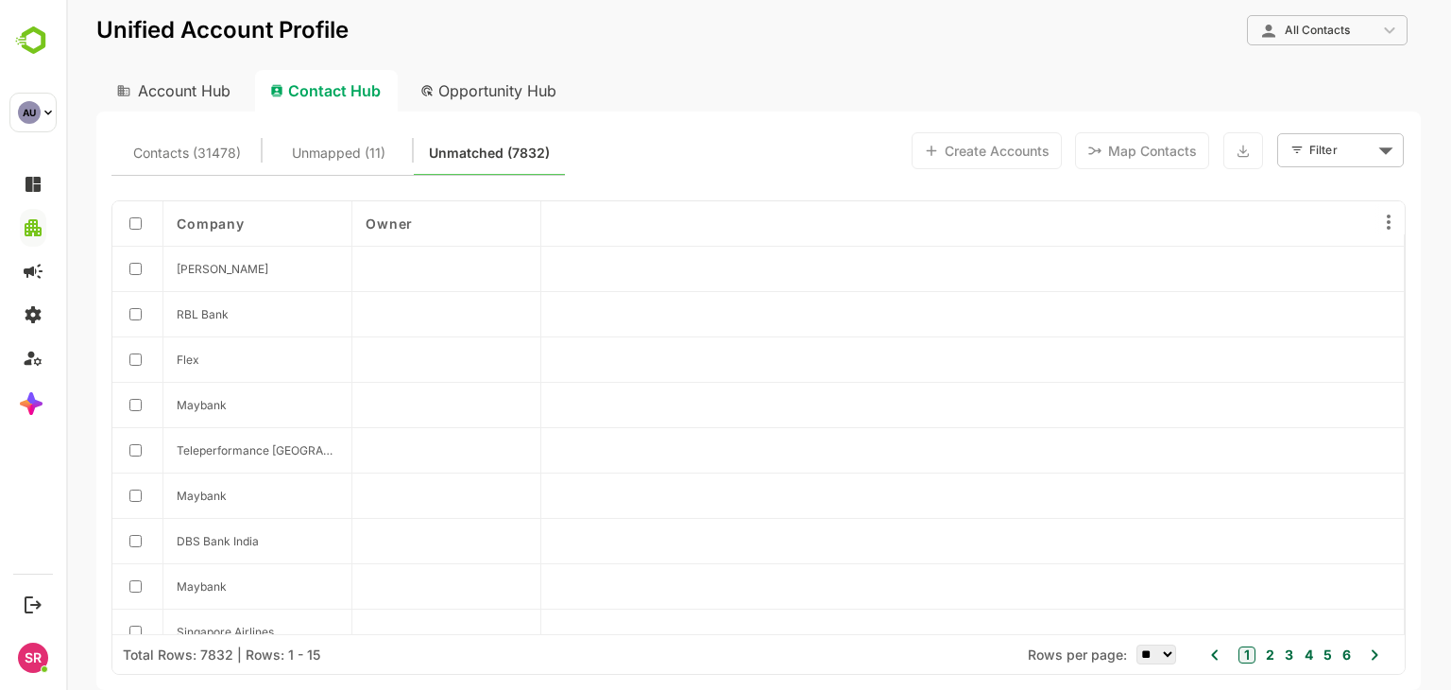
click at [213, 144] on span "Contacts (31478)" at bounding box center [187, 153] width 108 height 25
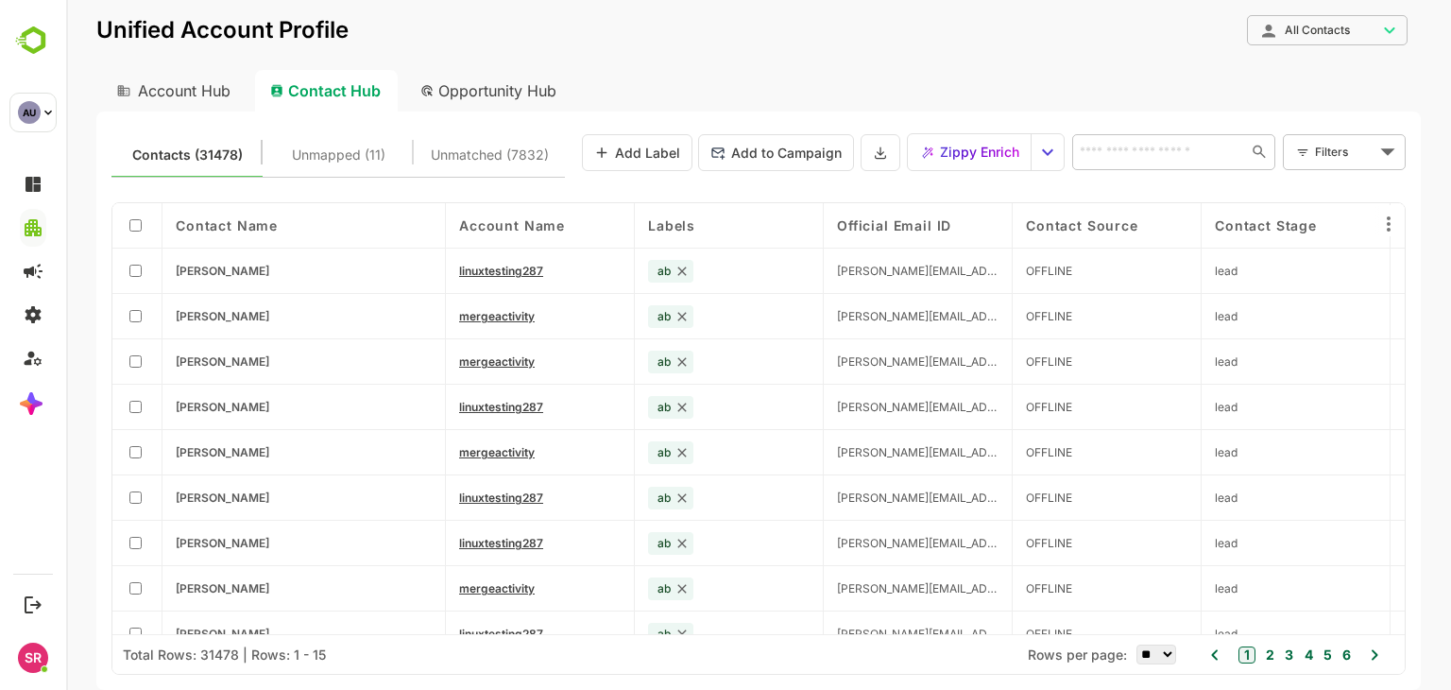
click at [483, 84] on div "Opportunity Hub" at bounding box center [489, 91] width 168 height 42
type input "**********"
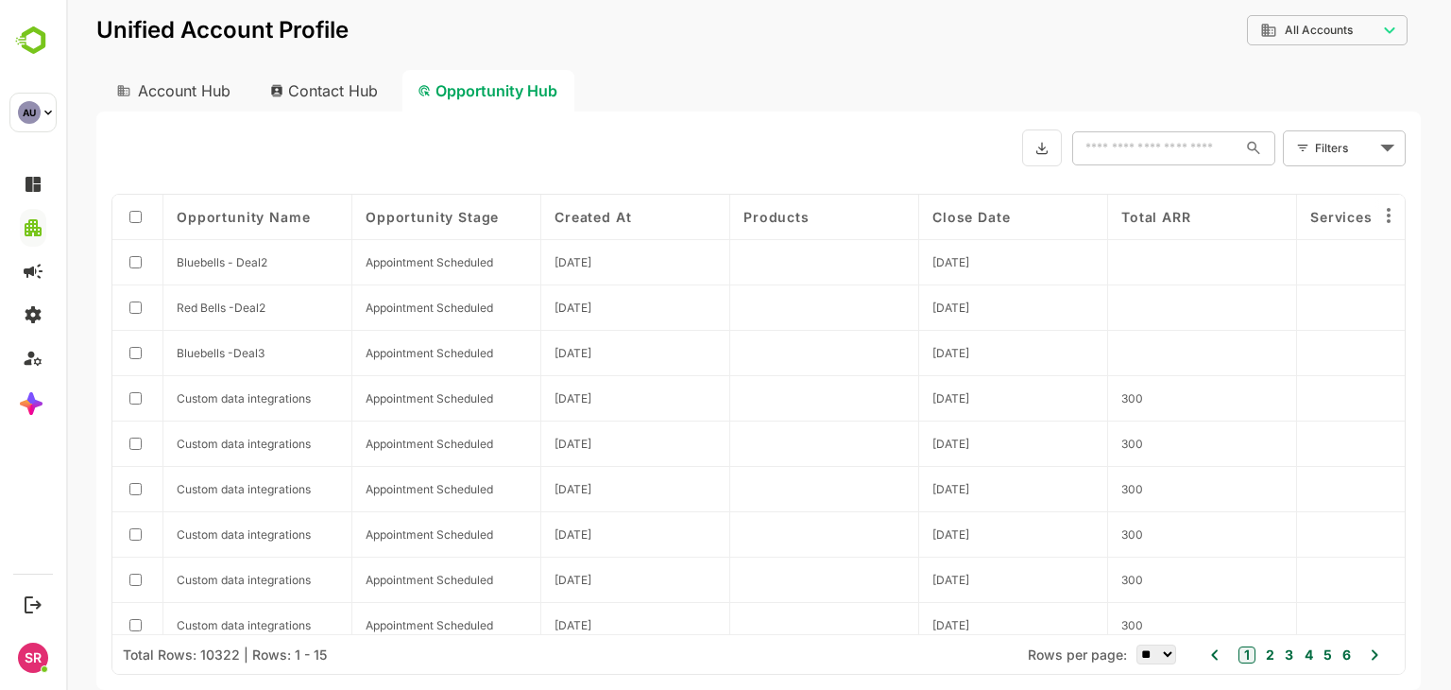
click at [220, 81] on div "Account Hub" at bounding box center [171, 91] width 151 height 42
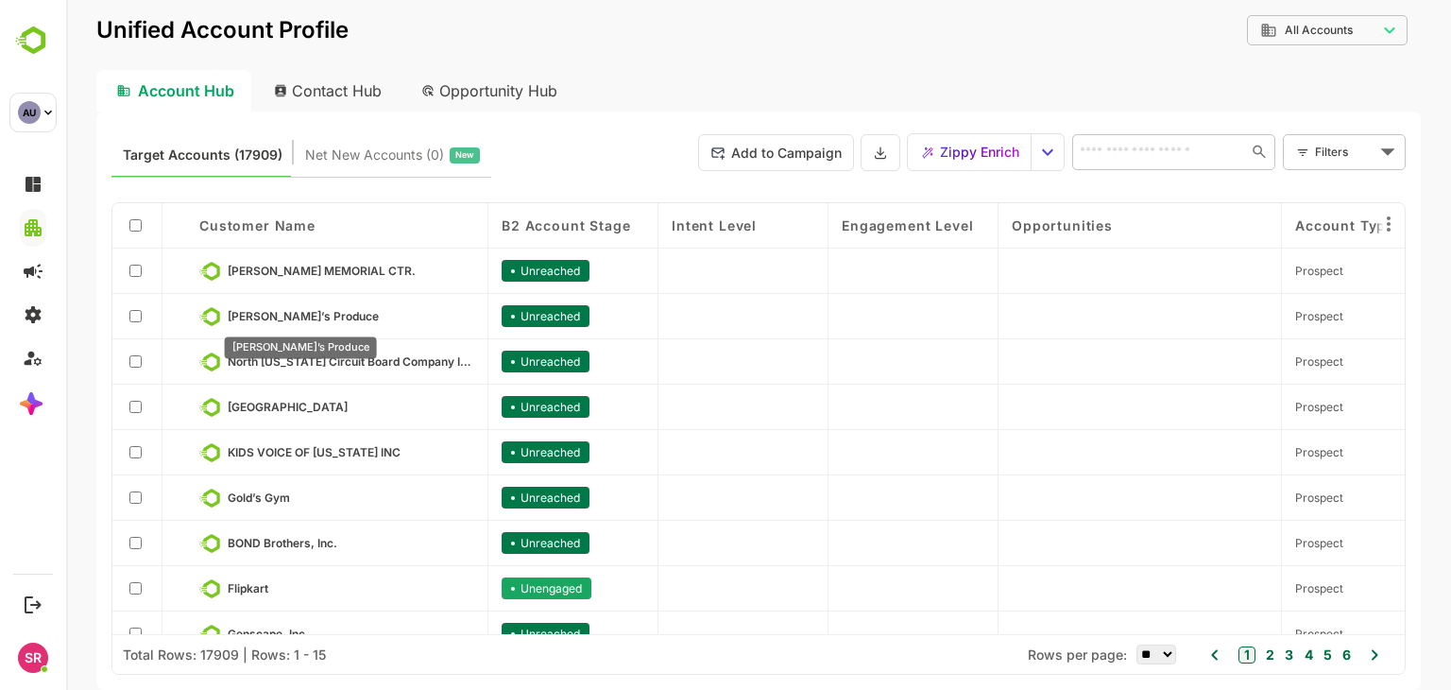
click at [308, 312] on span "[PERSON_NAME]’s Produce" at bounding box center [303, 316] width 151 height 14
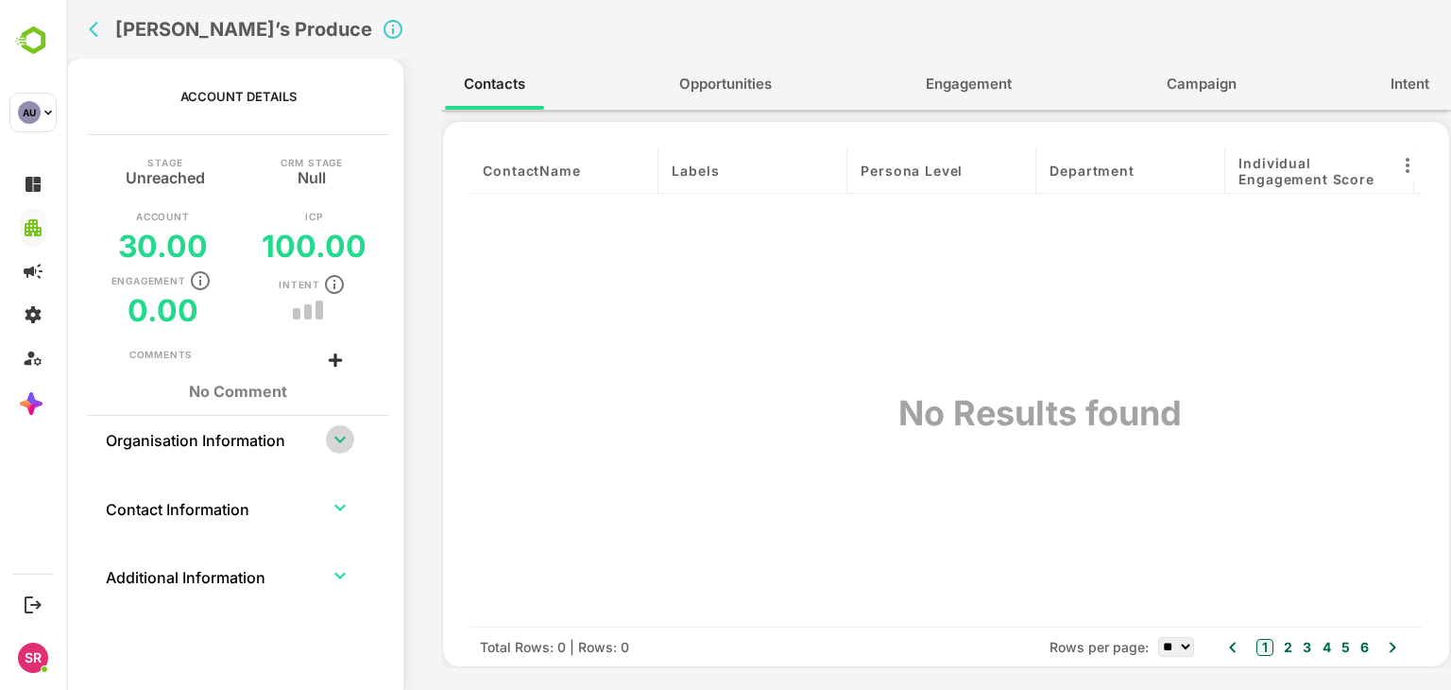
click at [340, 442] on icon "expand row" at bounding box center [340, 439] width 23 height 23
click at [769, 73] on span "Opportunities" at bounding box center [725, 84] width 93 height 25
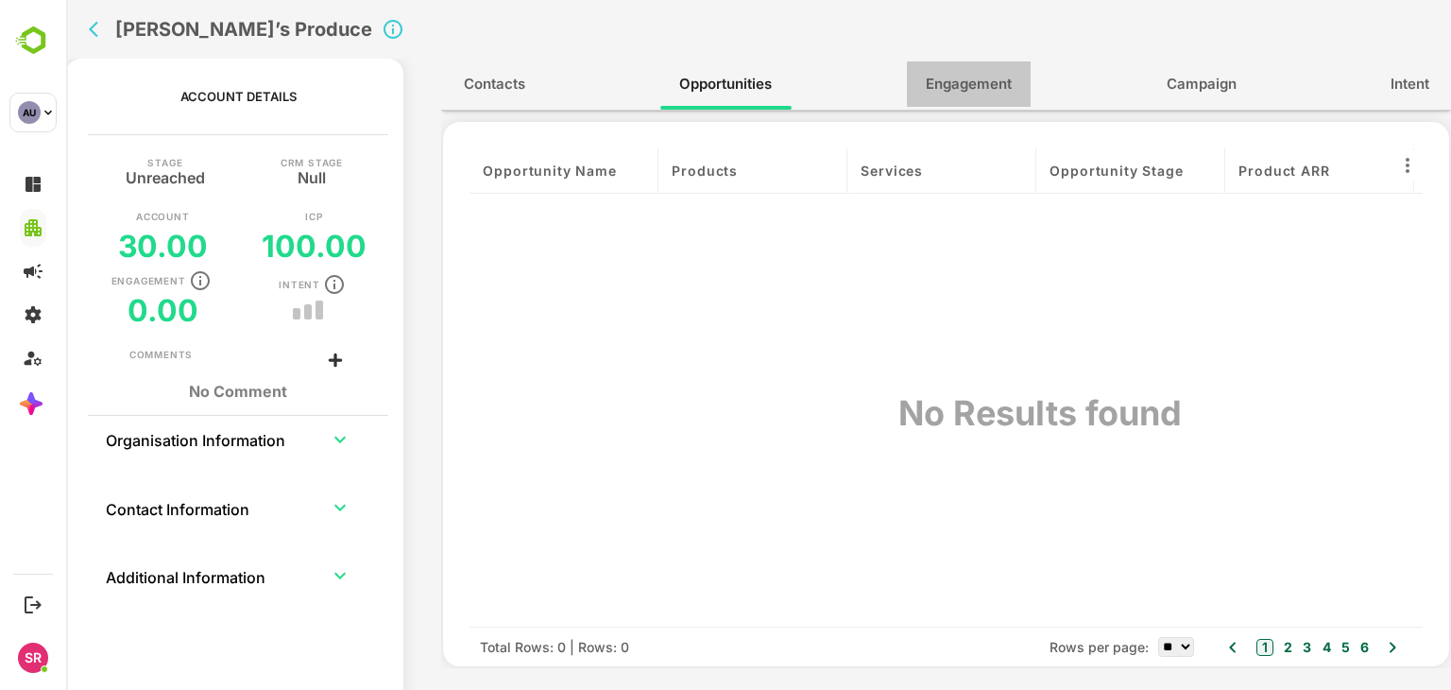
click at [911, 70] on button "Engagement" at bounding box center [969, 83] width 124 height 45
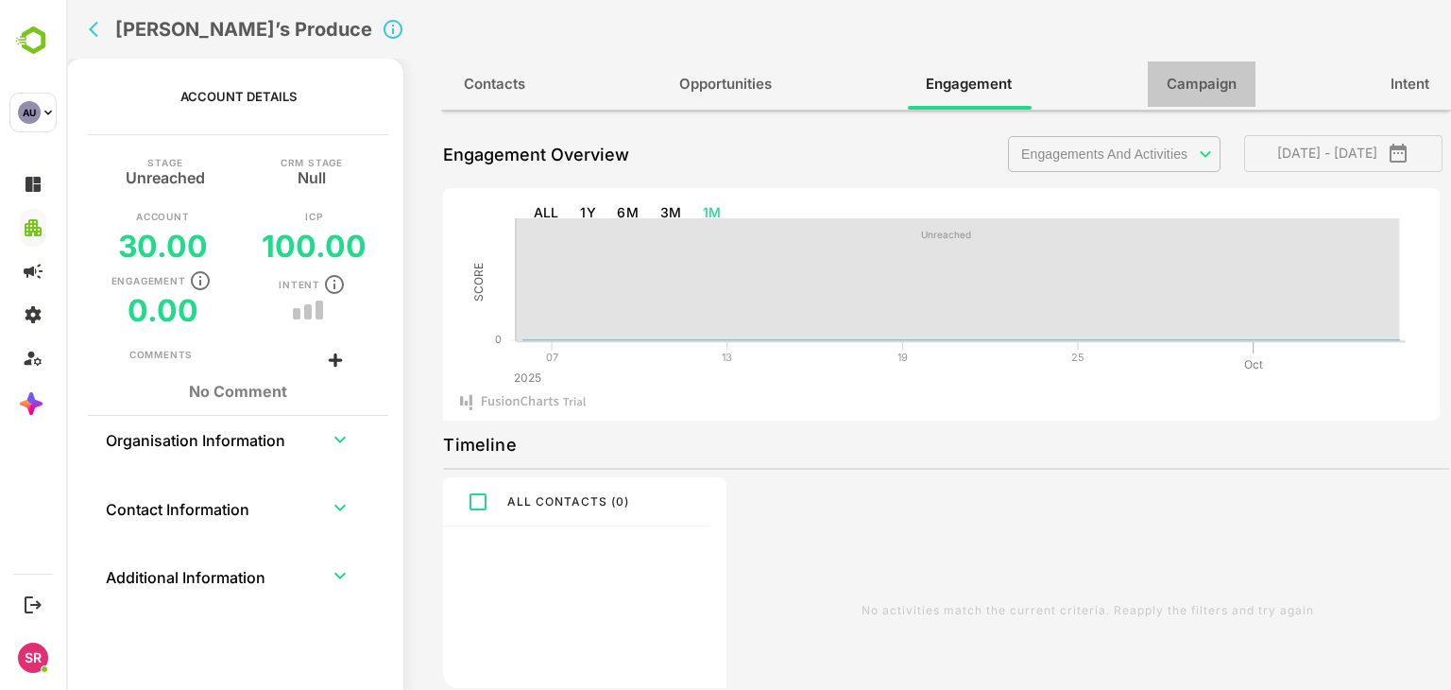
click at [983, 71] on button "Campaign" at bounding box center [1202, 83] width 108 height 45
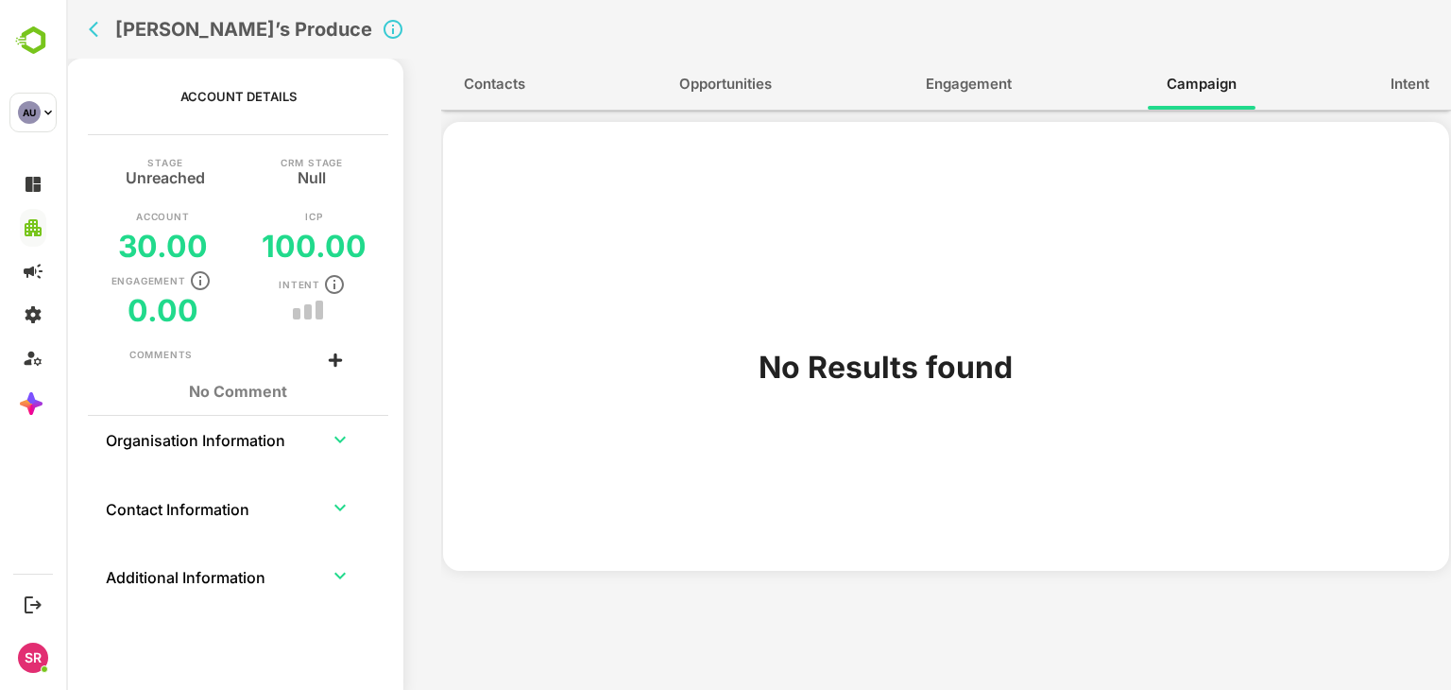
click at [983, 77] on span "Intent" at bounding box center [1409, 84] width 39 height 25
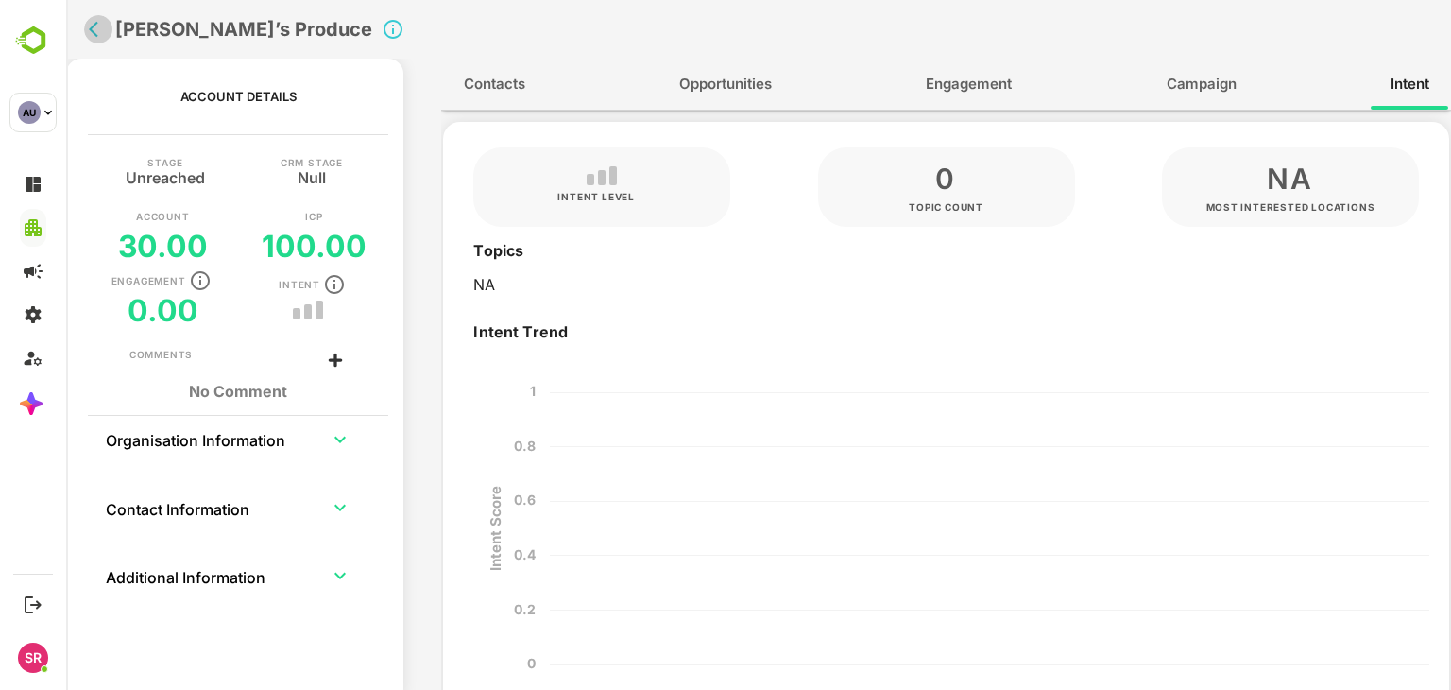
click at [87, 29] on button "back" at bounding box center [98, 29] width 28 height 28
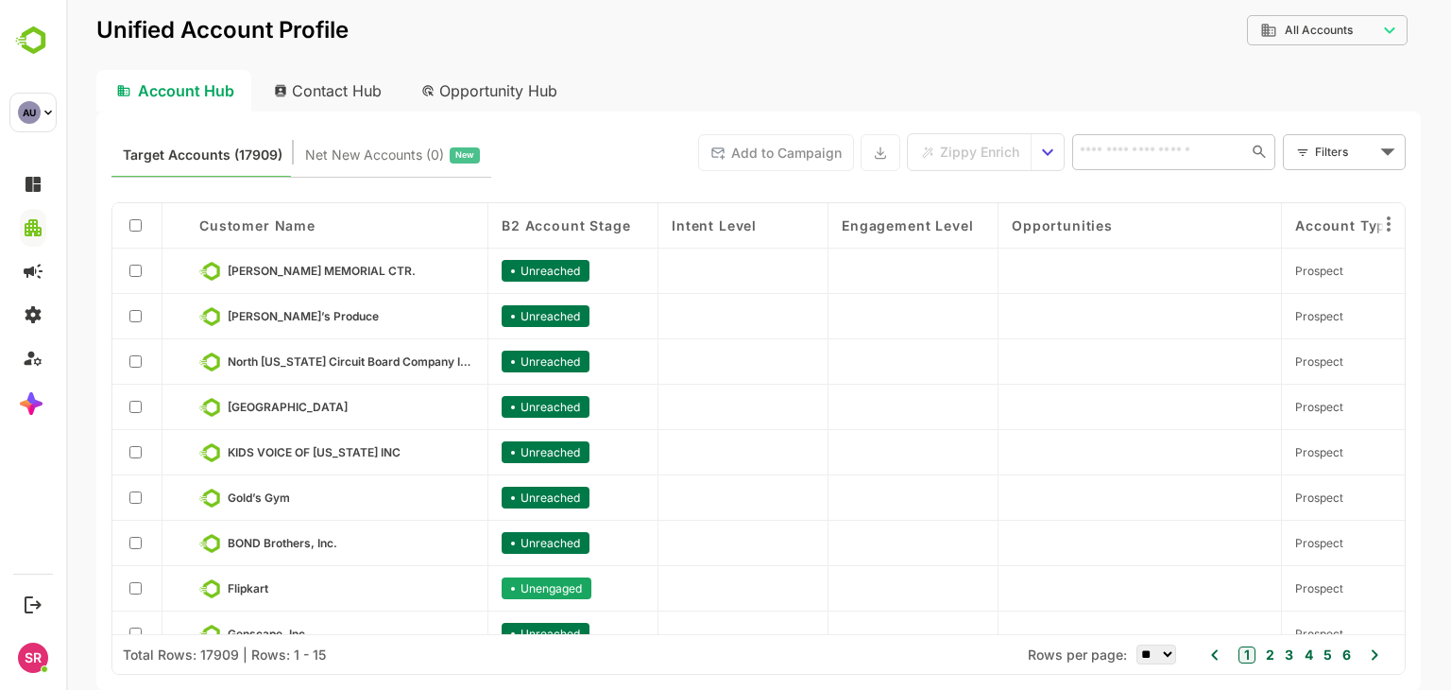
click at [421, 161] on span "Net New Accounts ( 0 )" at bounding box center [374, 155] width 139 height 25
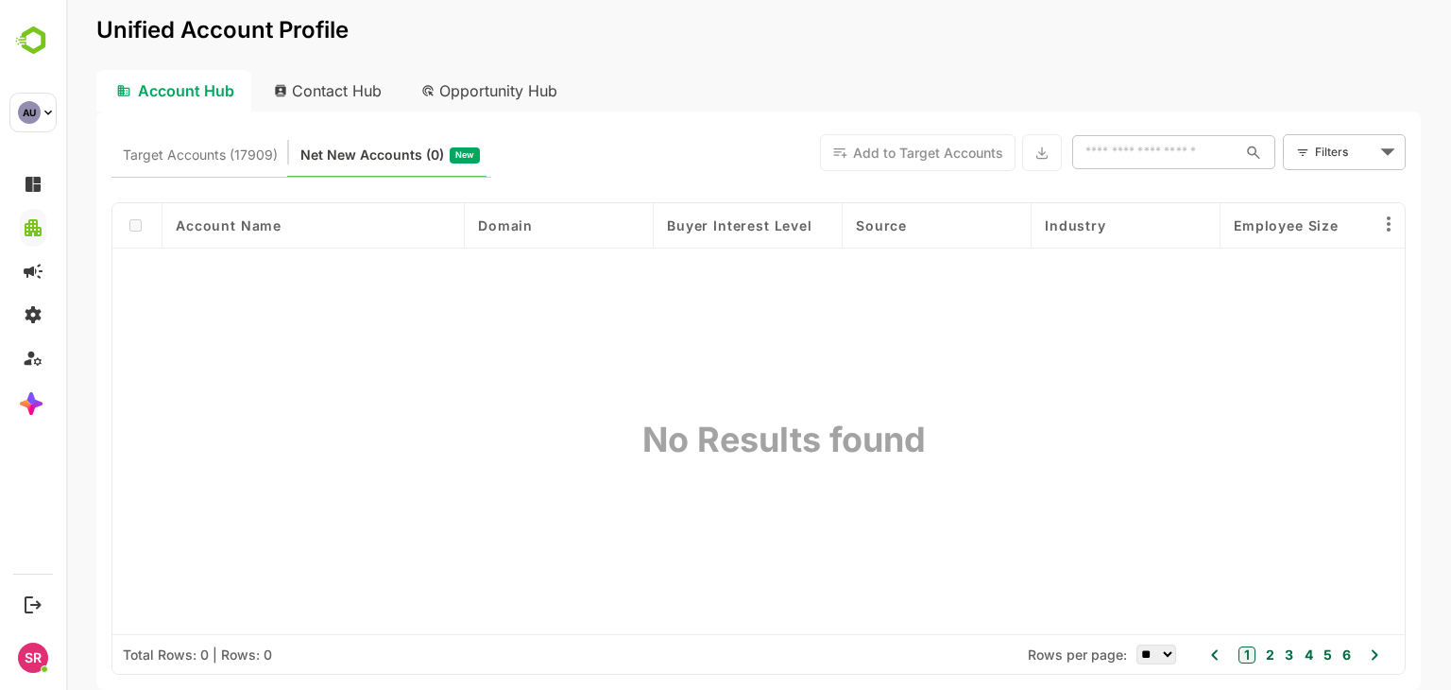
click at [358, 86] on div "Contact Hub" at bounding box center [329, 91] width 140 height 42
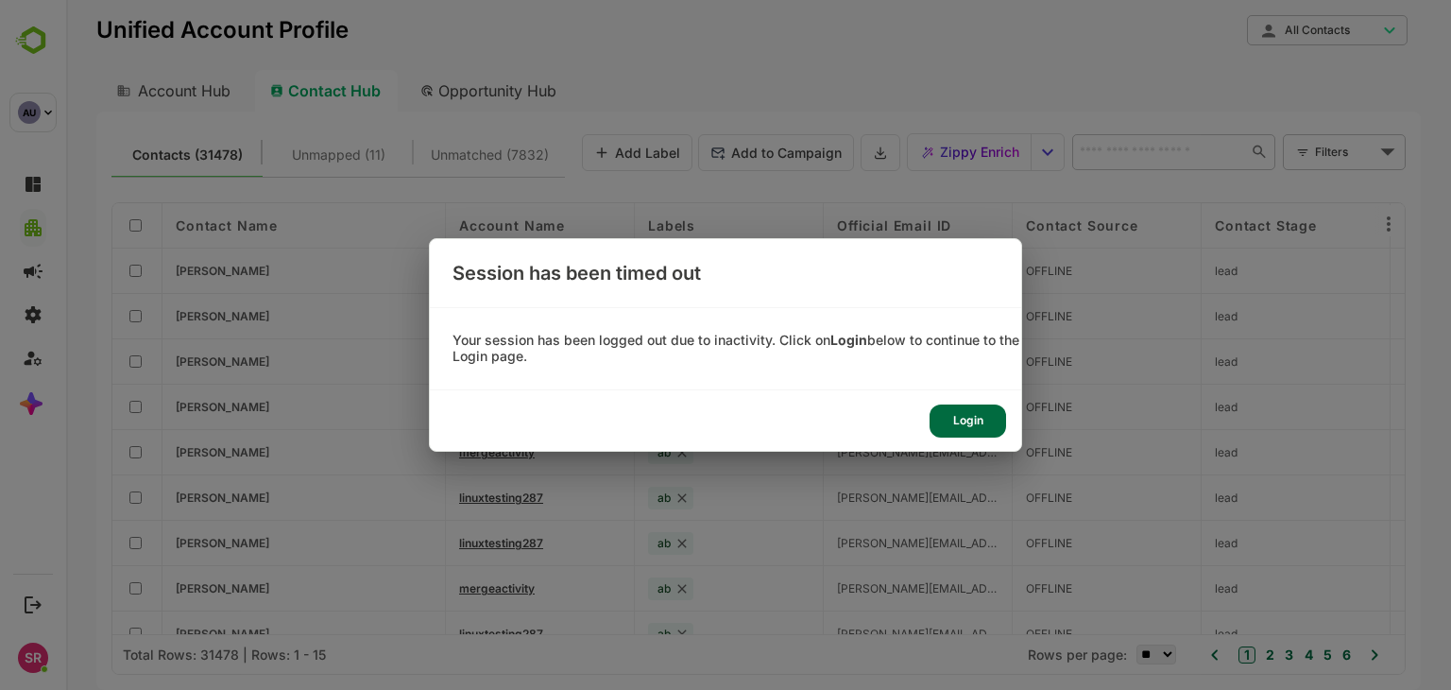
click at [905, 408] on div "Login" at bounding box center [725, 420] width 591 height 60
click at [945, 410] on div "Login" at bounding box center [967, 420] width 77 height 33
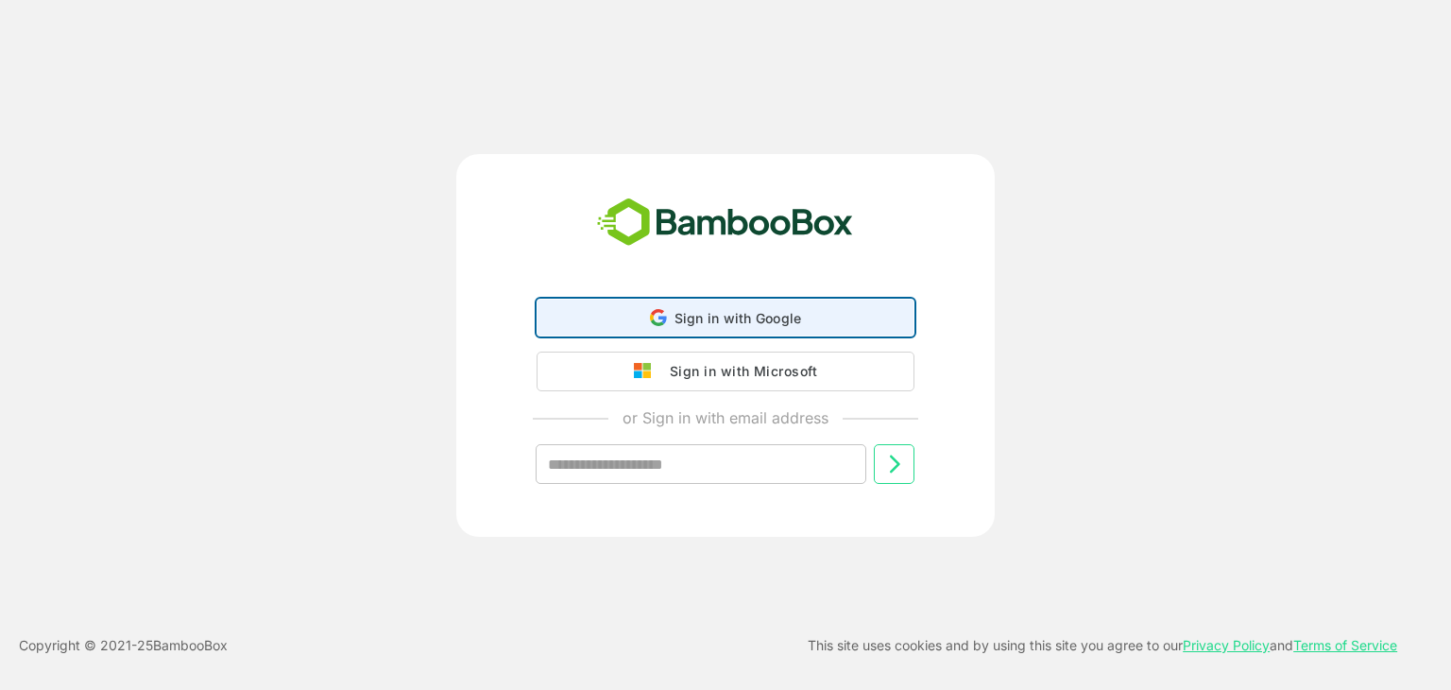
click at [725, 316] on span "Sign in with Google" at bounding box center [738, 318] width 128 height 16
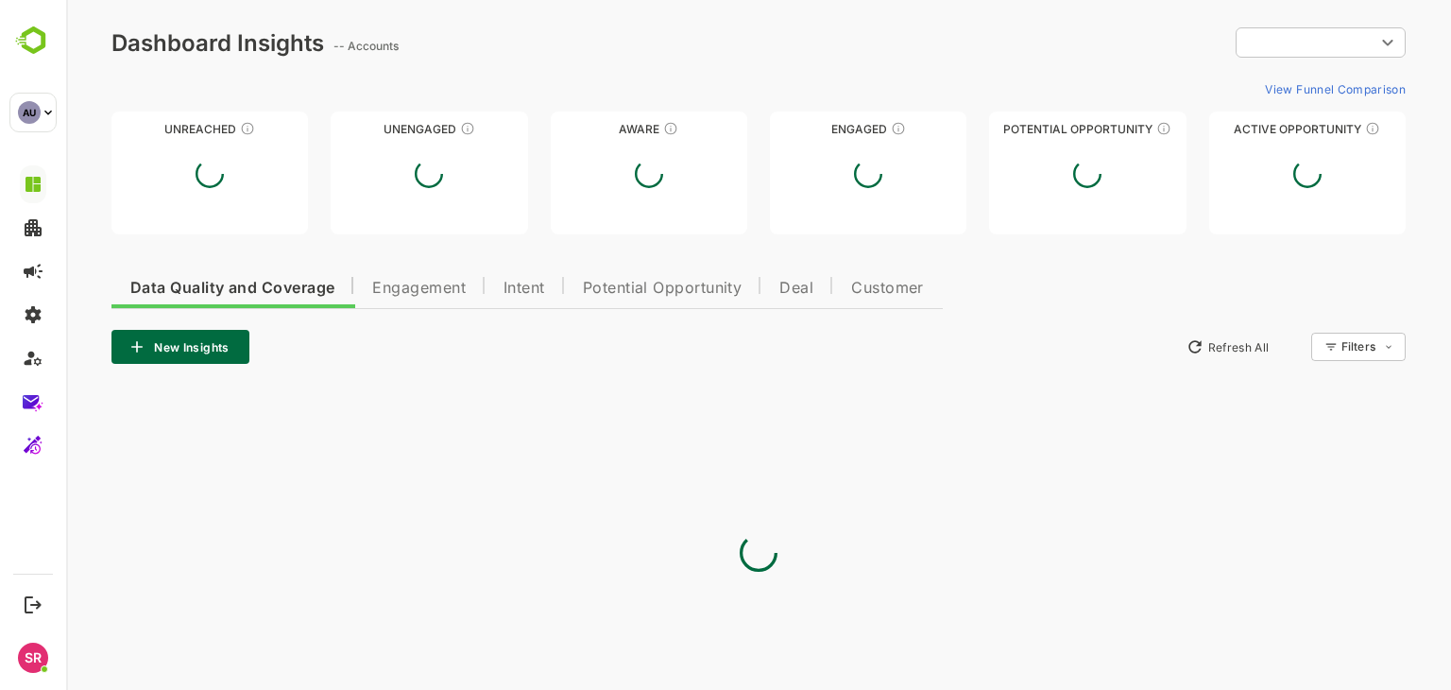
type input "**********"
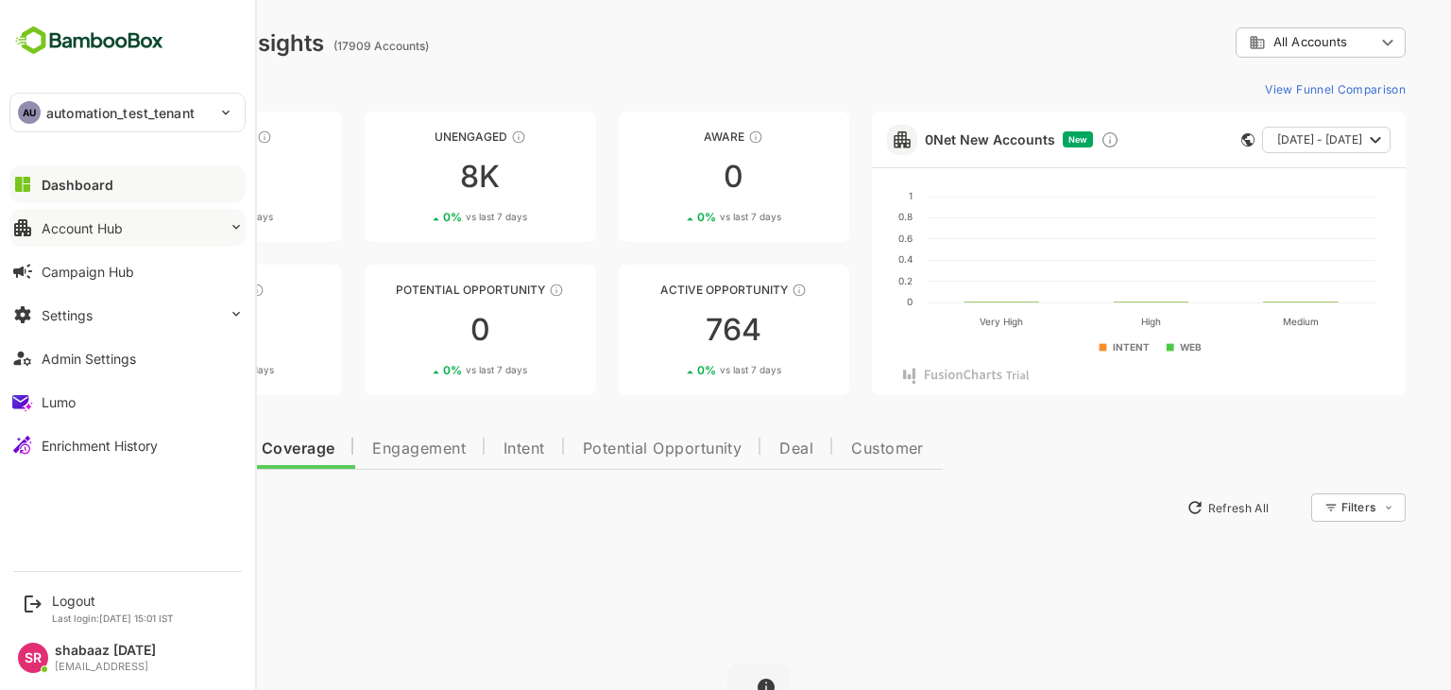
click at [126, 230] on button "Account Hub" at bounding box center [127, 228] width 236 height 38
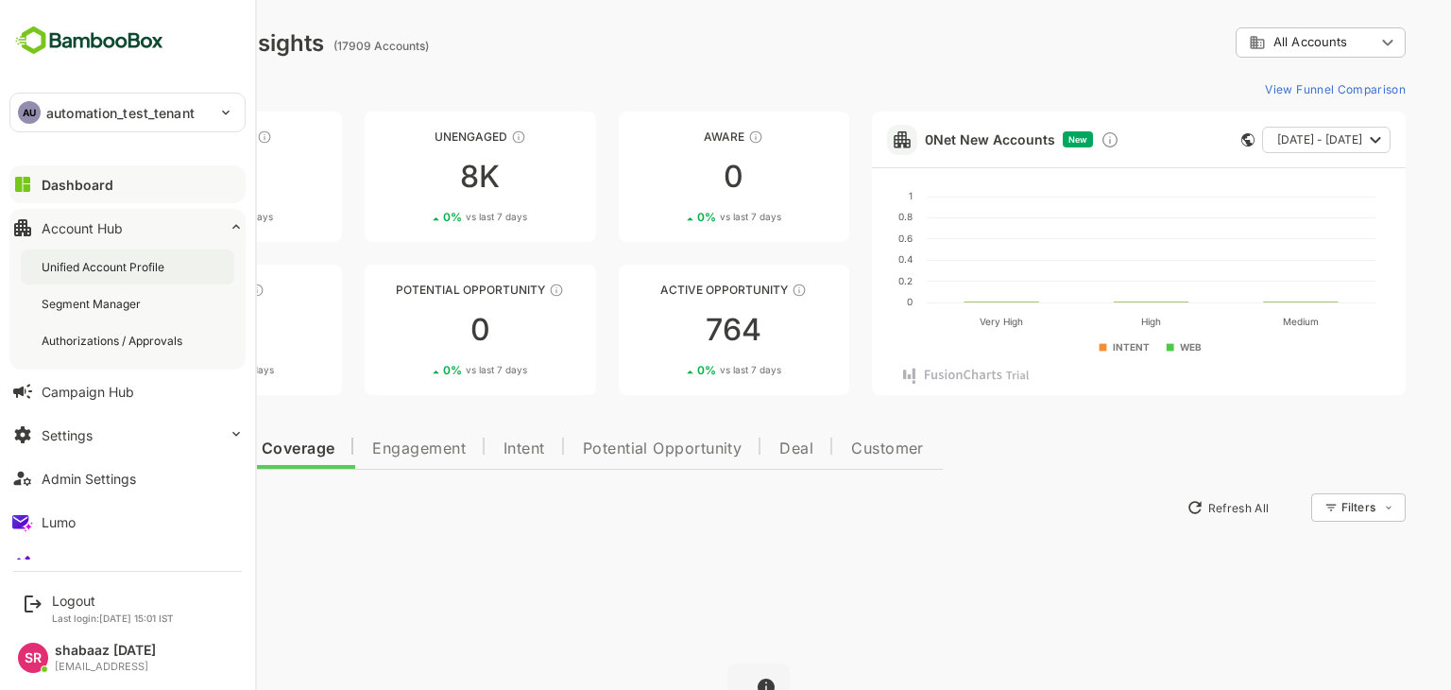
click at [114, 265] on div "Unified Account Profile" at bounding box center [105, 267] width 127 height 16
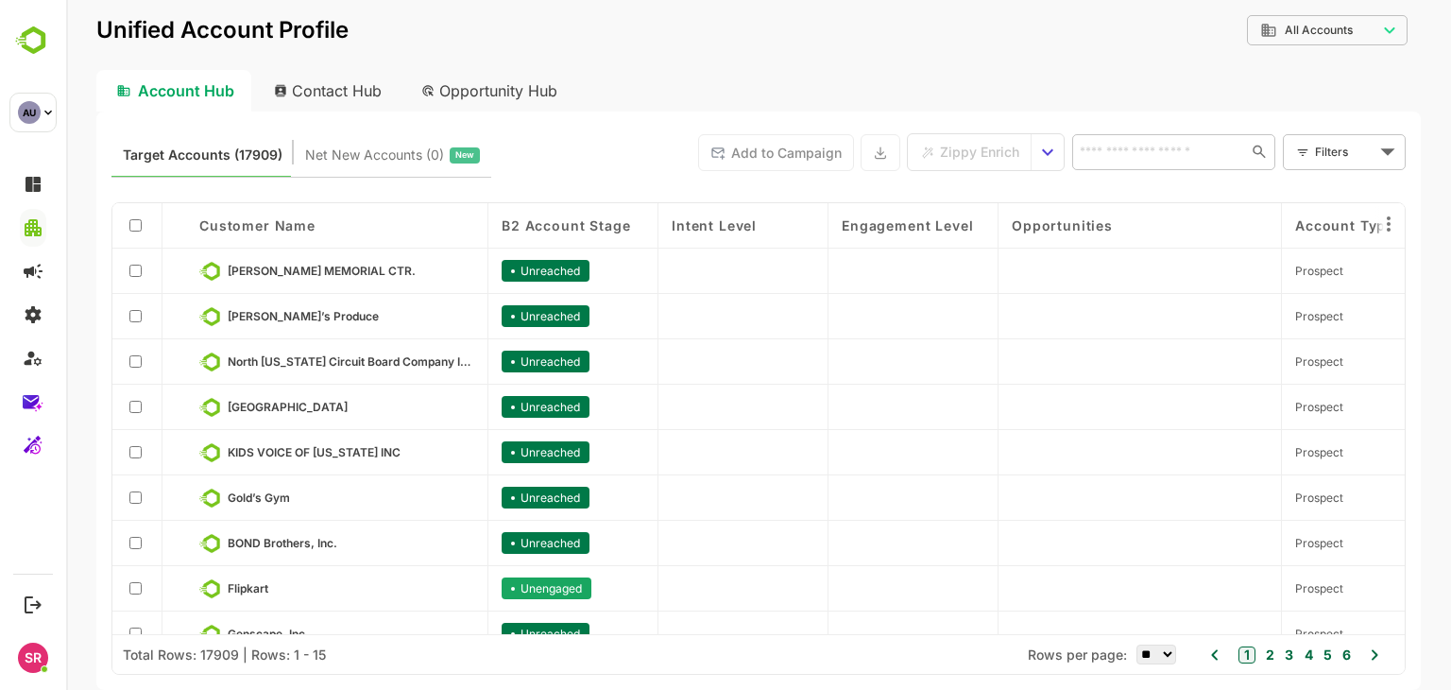
click at [331, 86] on div "Contact Hub" at bounding box center [329, 91] width 140 height 42
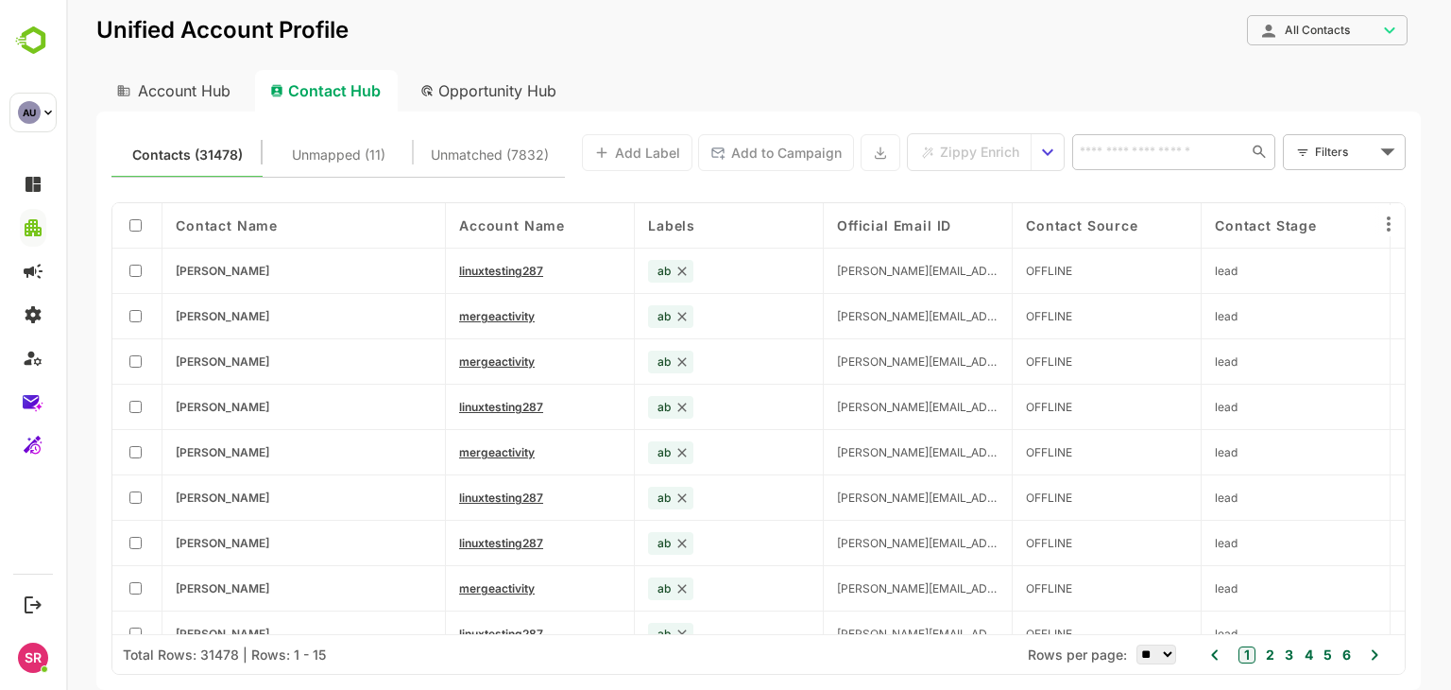
click at [493, 83] on div "Opportunity Hub" at bounding box center [489, 91] width 168 height 42
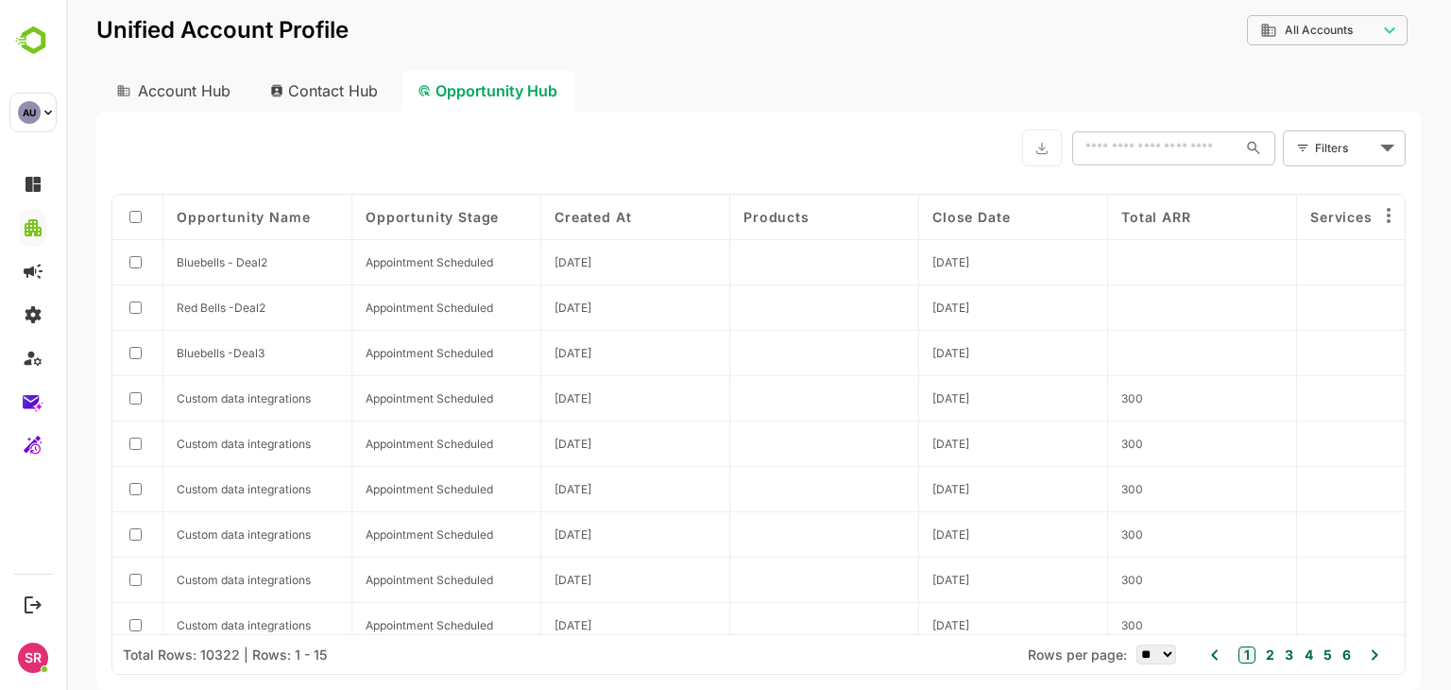
click at [316, 91] on div "Contact Hub" at bounding box center [325, 91] width 140 height 42
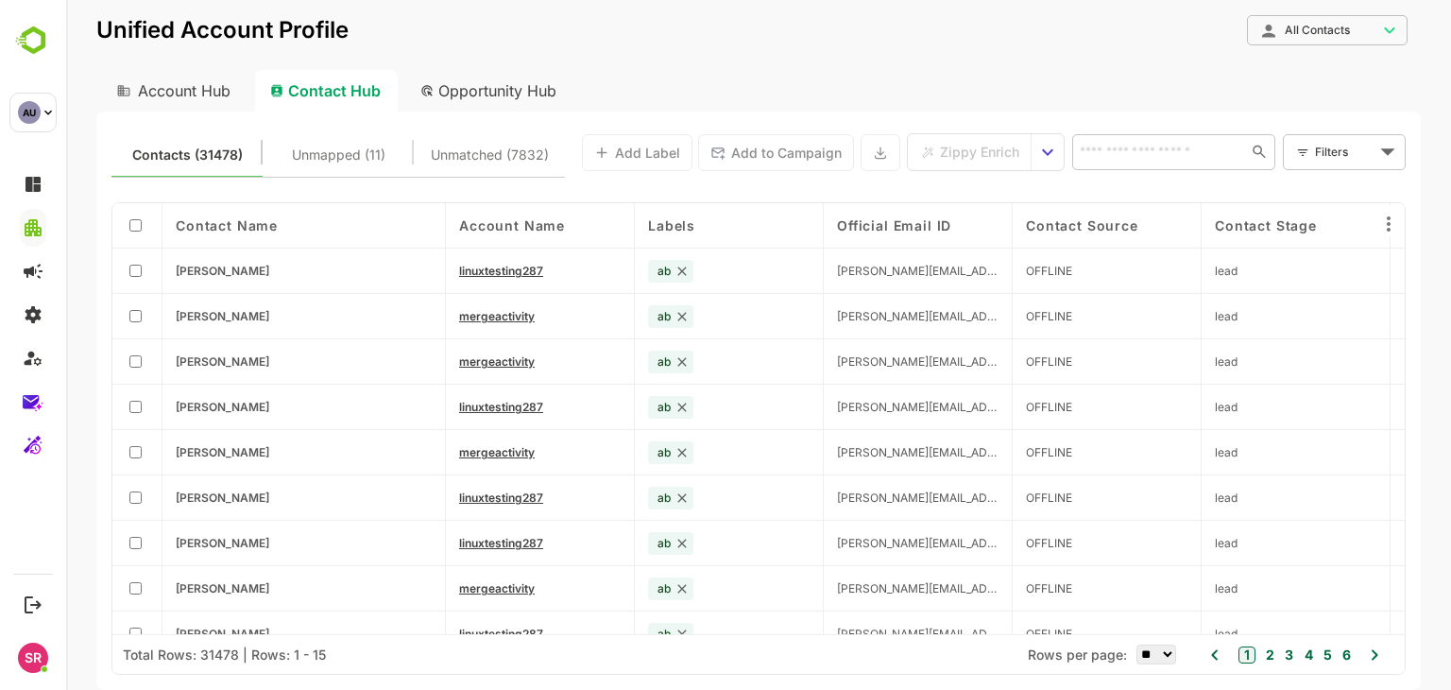
click at [205, 101] on div "Account Hub" at bounding box center [171, 91] width 151 height 42
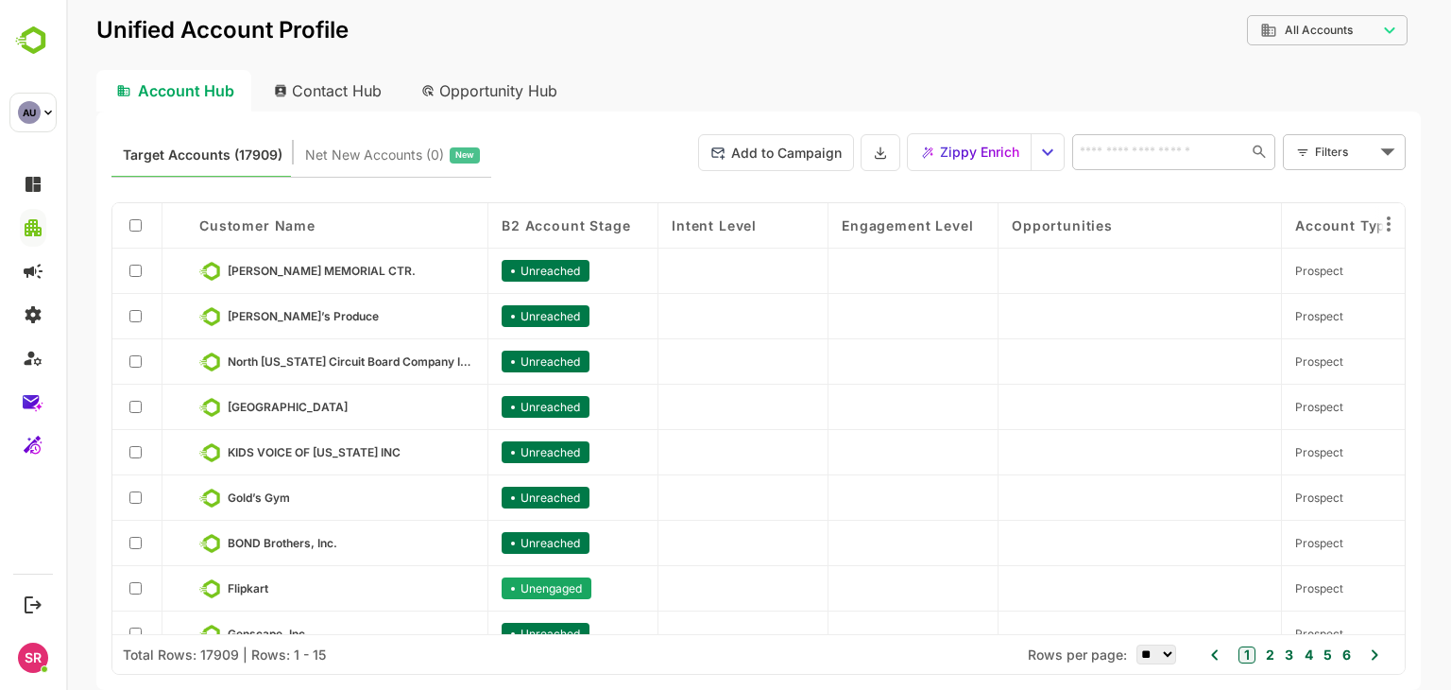
click at [357, 87] on div "Contact Hub" at bounding box center [329, 91] width 140 height 42
type input "**********"
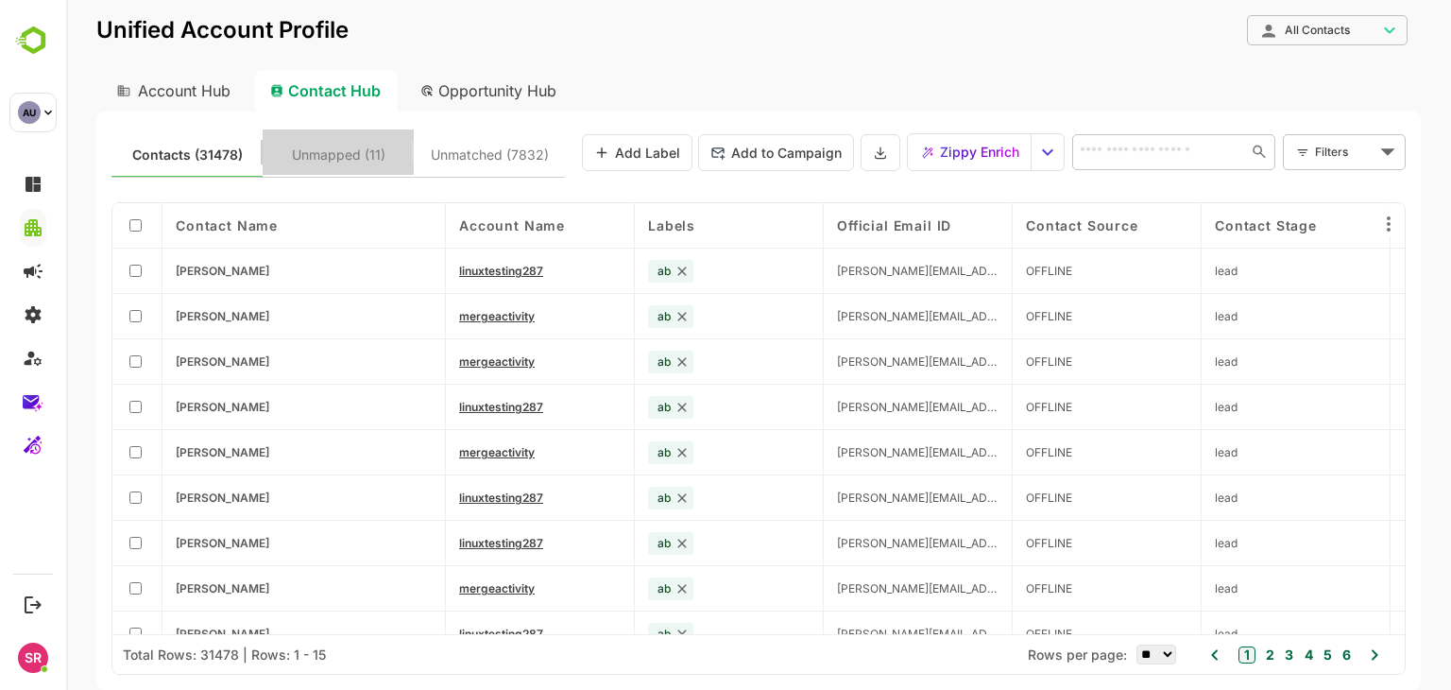
click at [344, 135] on button "Unmapped (11)" at bounding box center [338, 151] width 151 height 45
